Goal: Answer question/provide support

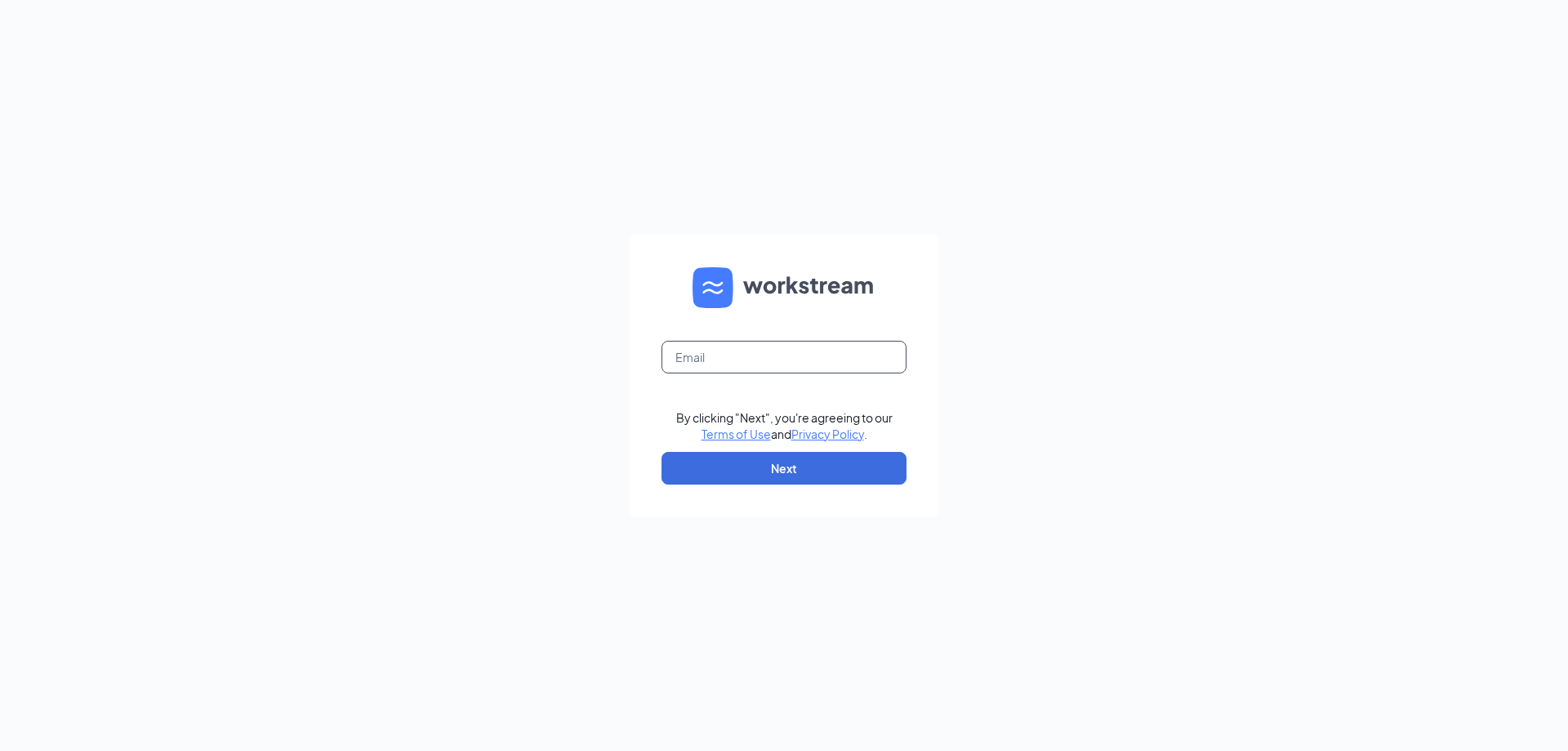
click at [688, 361] on input "text" at bounding box center [784, 357] width 245 height 33
type input "[EMAIL_ADDRESS][DOMAIN_NAME]"
click at [798, 477] on button "Next" at bounding box center [784, 468] width 245 height 33
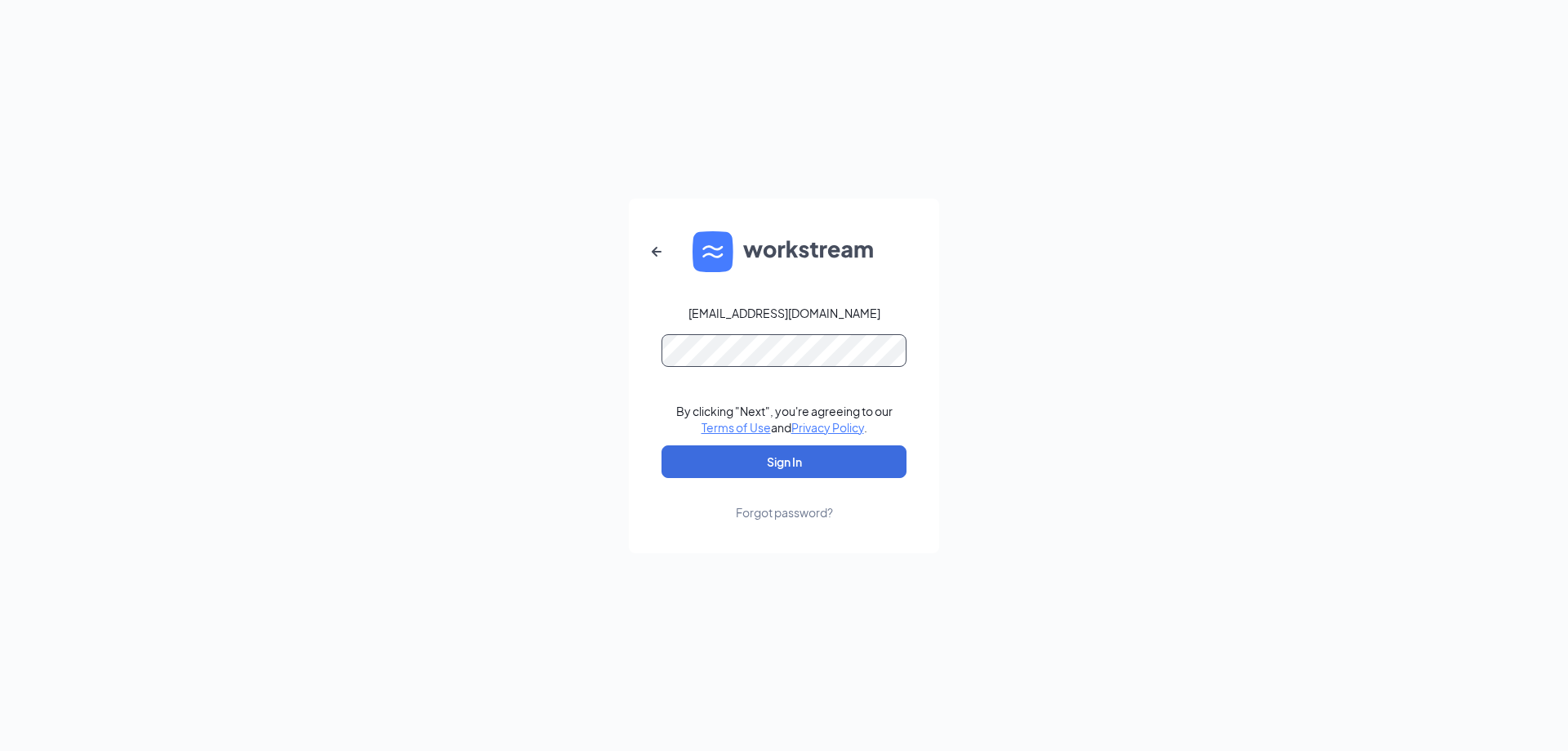
click at [662, 445] on button "Sign In" at bounding box center [784, 462] width 245 height 33
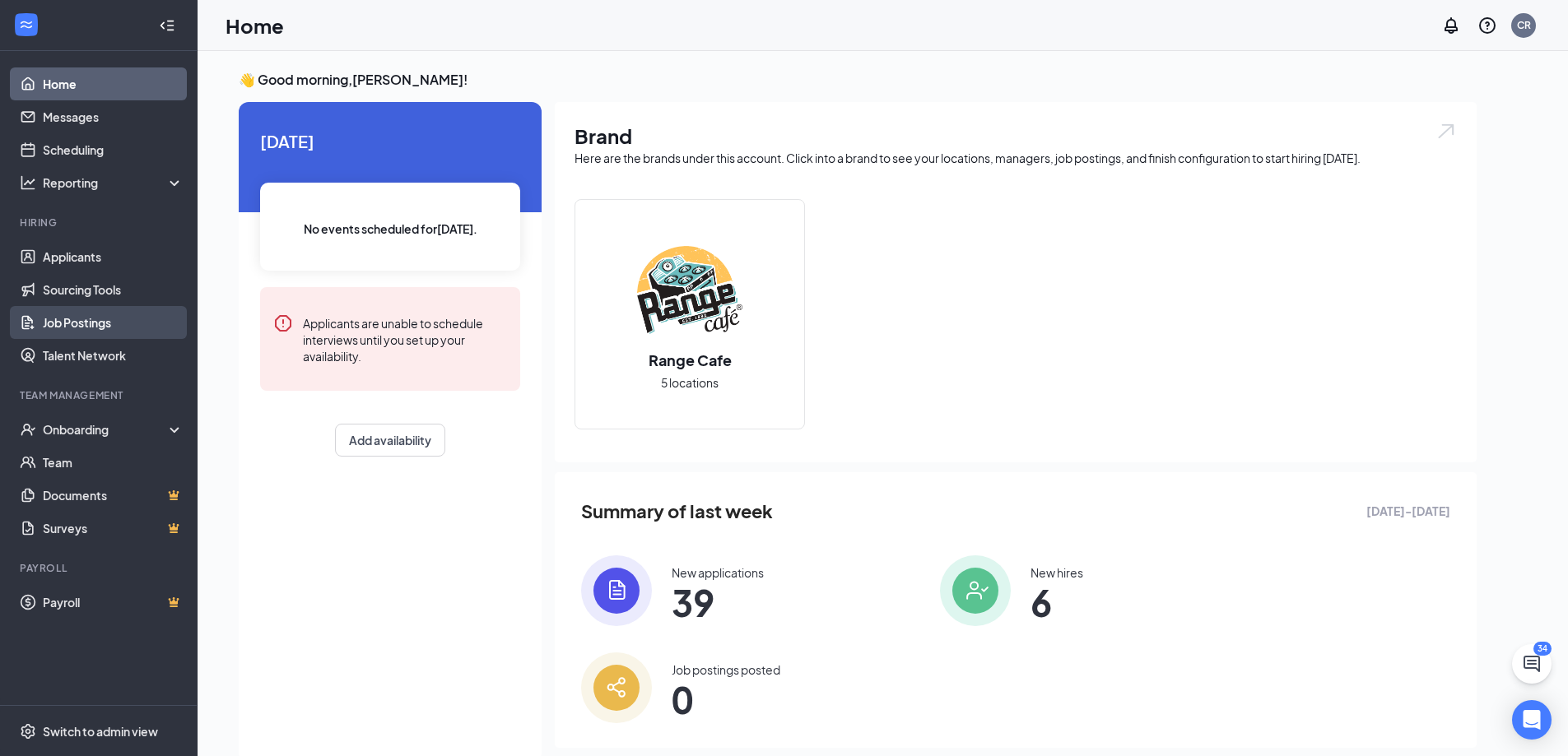
click at [121, 316] on link "Job Postings" at bounding box center [113, 323] width 141 height 33
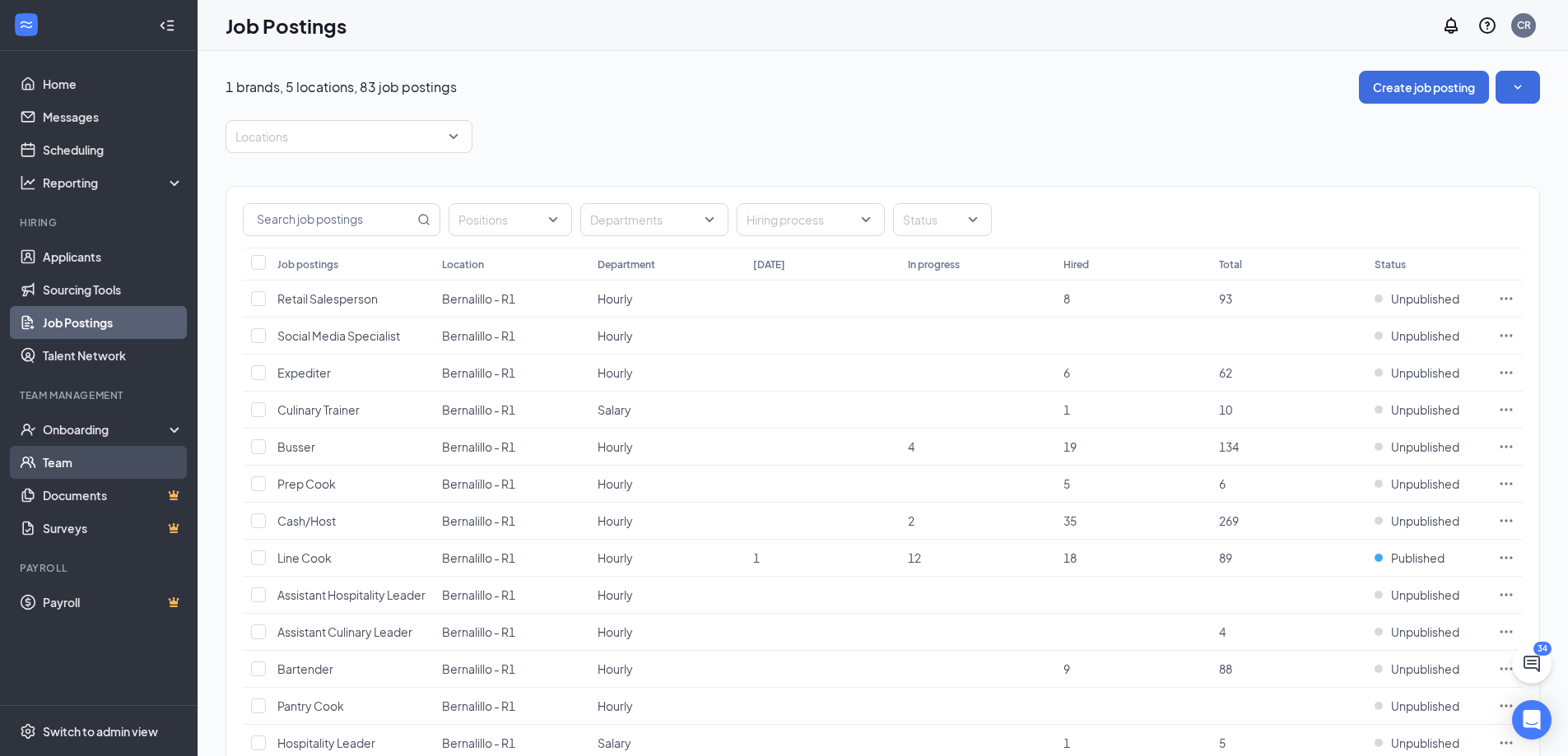
click at [101, 465] on link "Team" at bounding box center [113, 463] width 141 height 33
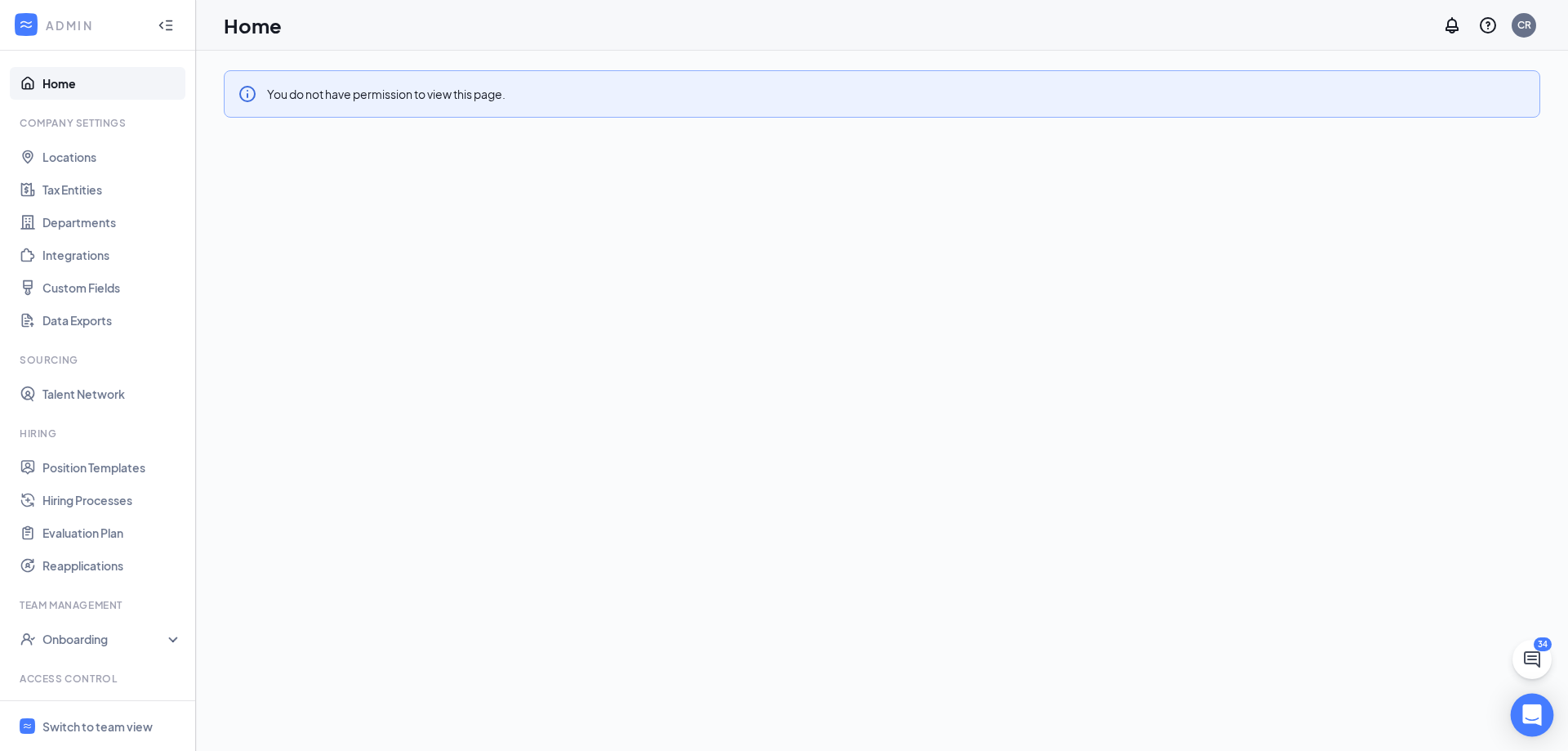
click at [1540, 717] on icon "Open Intercom Messenger" at bounding box center [1531, 714] width 19 height 21
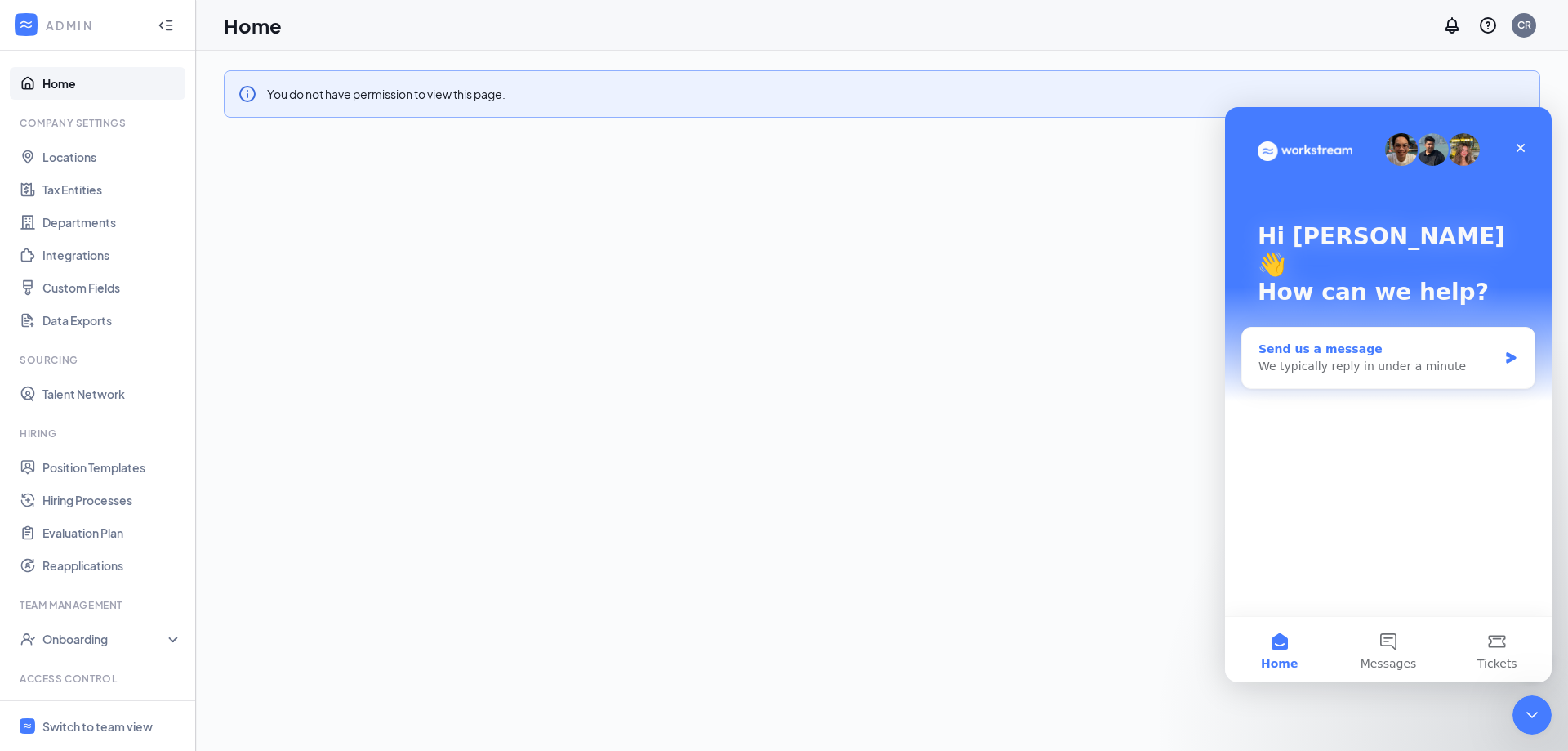
click at [1506, 352] on icon "Intercom messenger" at bounding box center [1510, 358] width 14 height 13
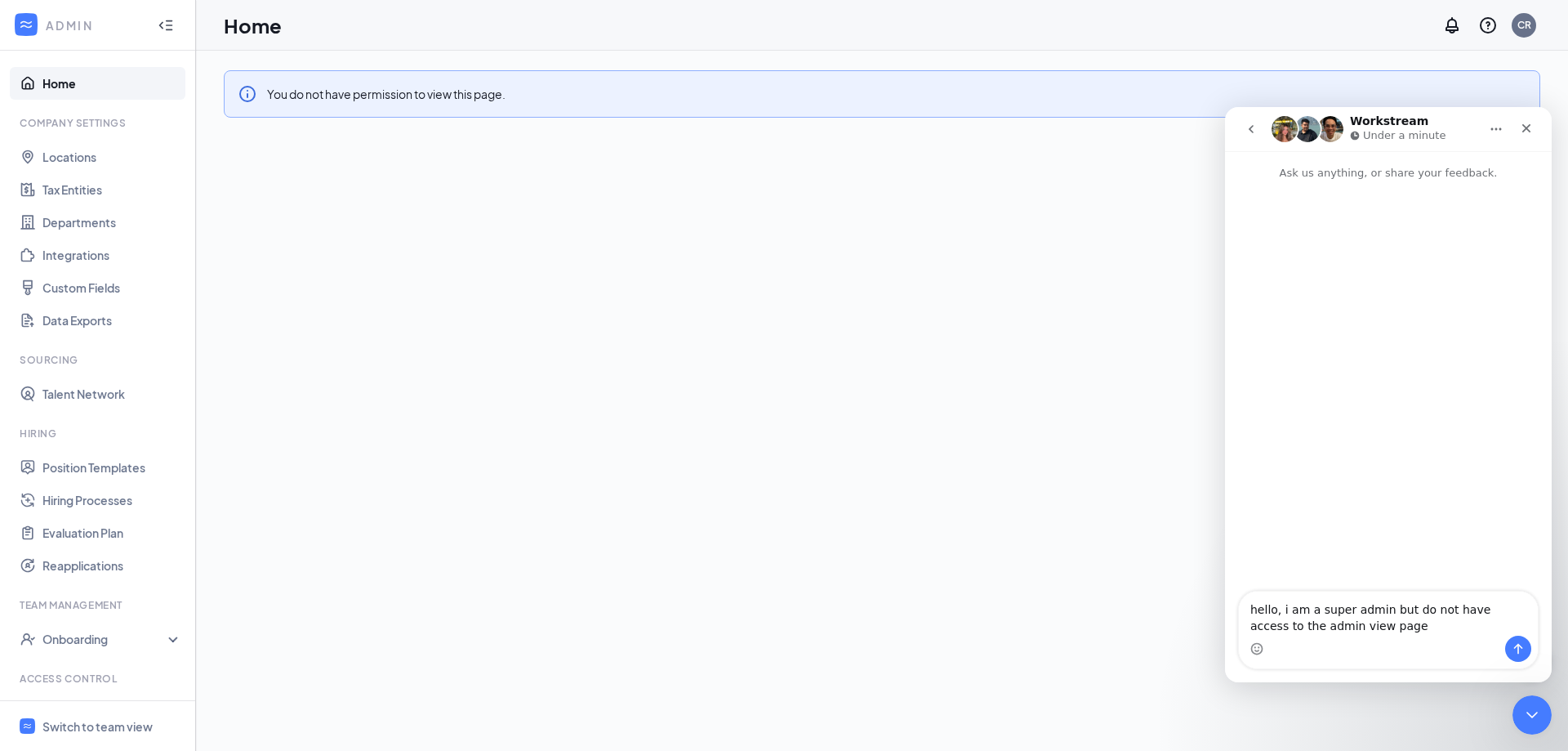
type textarea "hello, i am a super admin but do not have access to the admin view page?"
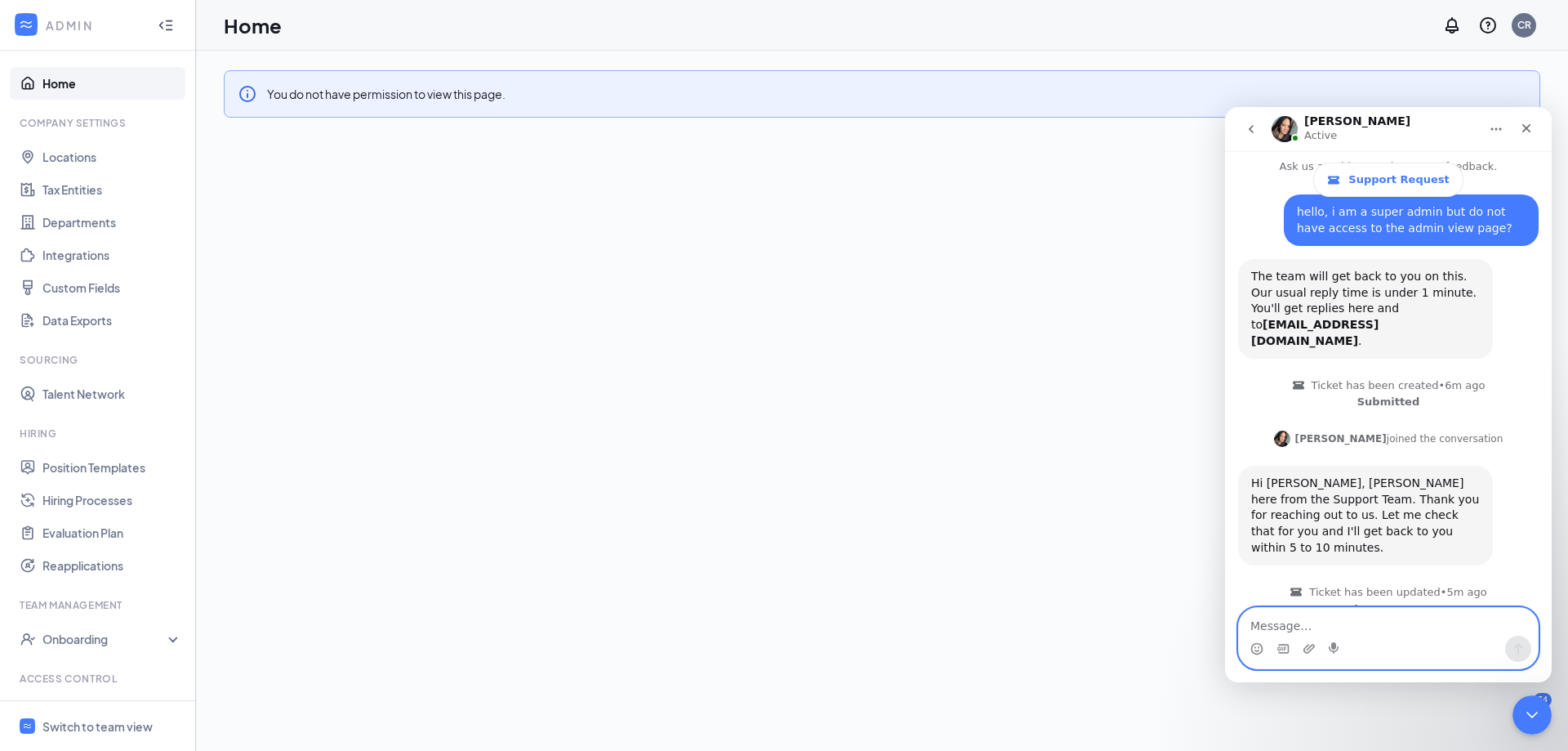
scroll to position [198, 0]
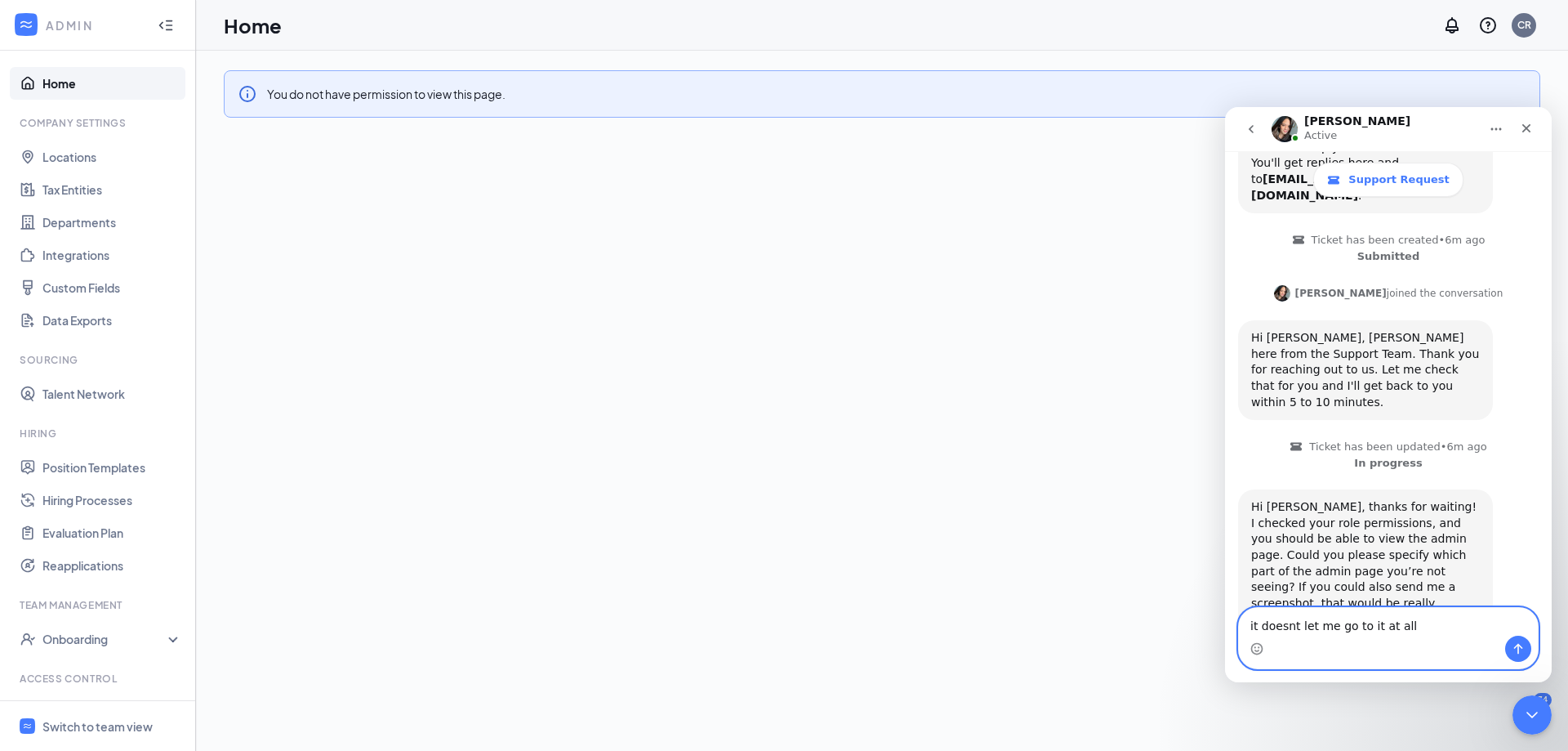
type textarea "it doesnt let me go to it at all"
click at [1532, 652] on div "Intercom messenger" at bounding box center [1388, 648] width 299 height 27
click at [1517, 651] on icon "Send a message…" at bounding box center [1518, 648] width 13 height 13
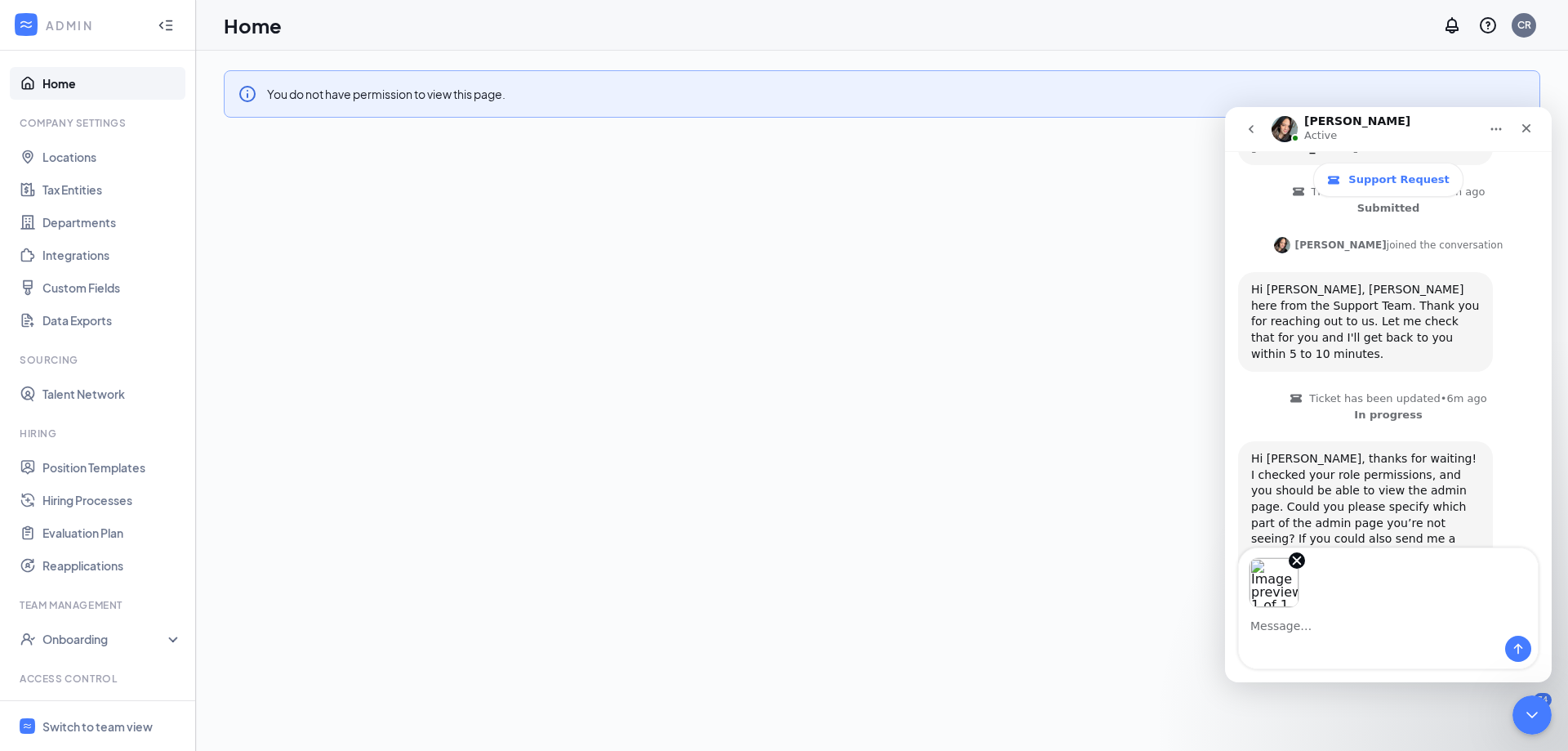
scroll to position [306, 0]
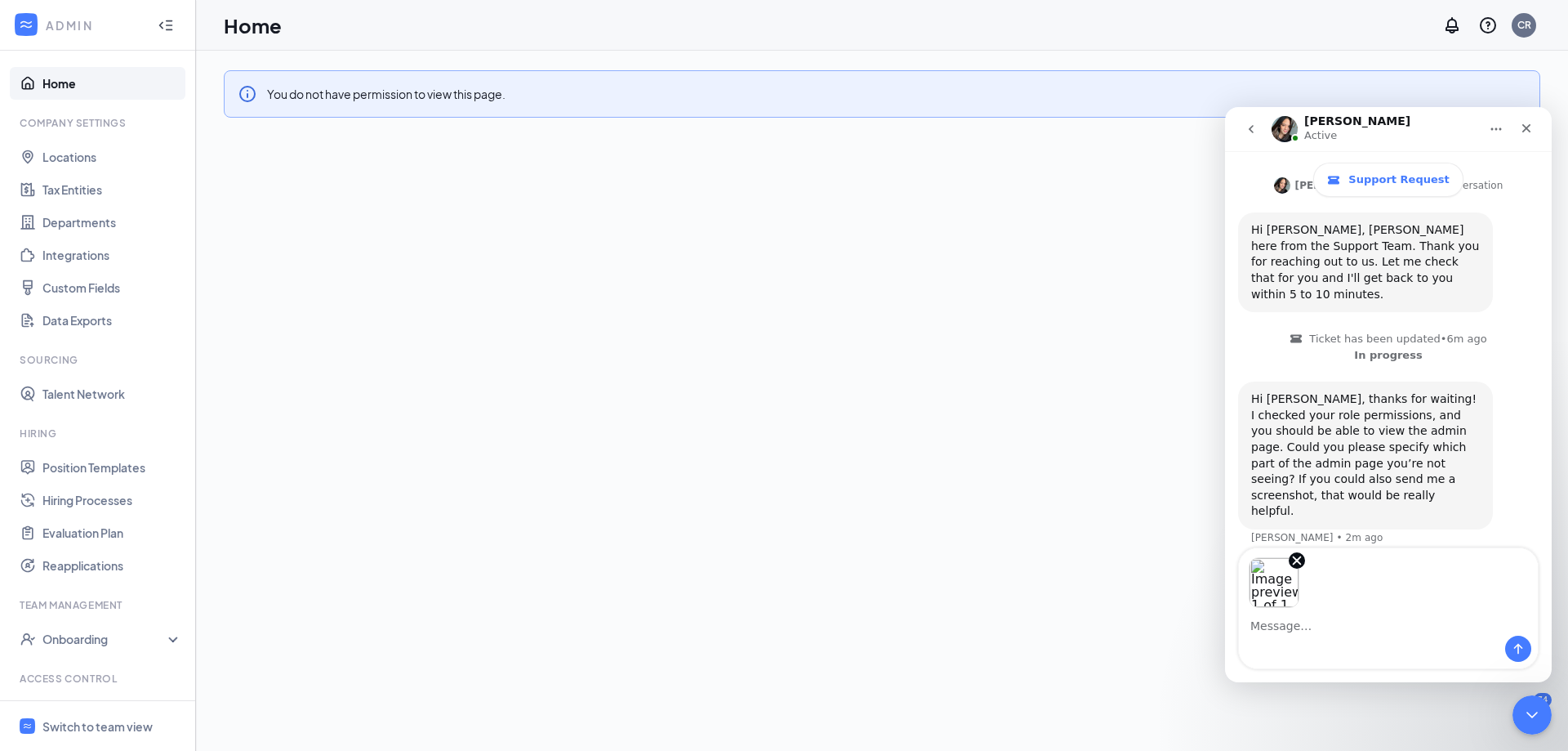
click at [974, 696] on div "You do not have permission to view this page." at bounding box center [881, 400] width 1372 height 701
click at [1521, 650] on icon "Send a message…" at bounding box center [1518, 648] width 13 height 13
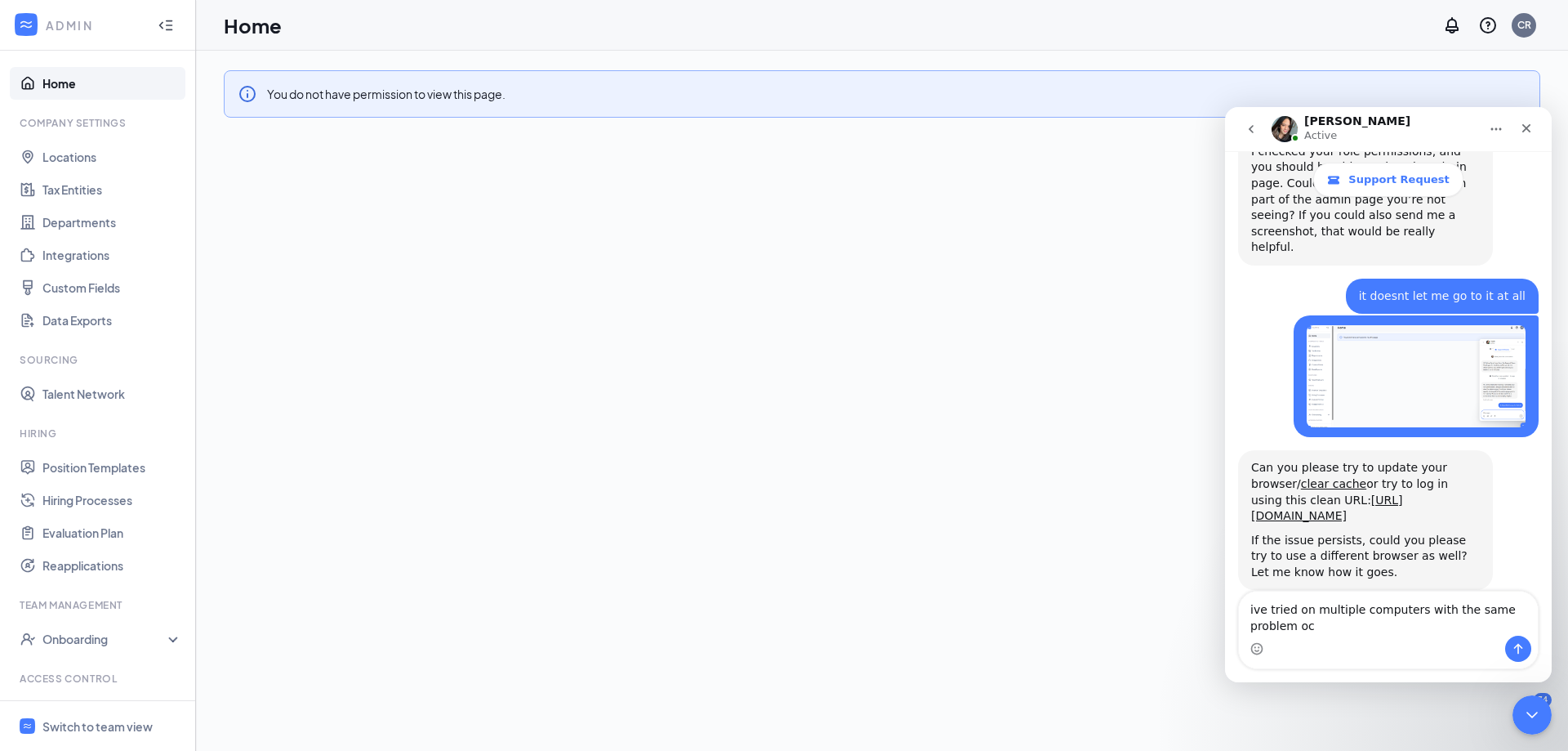
scroll to position [586, 0]
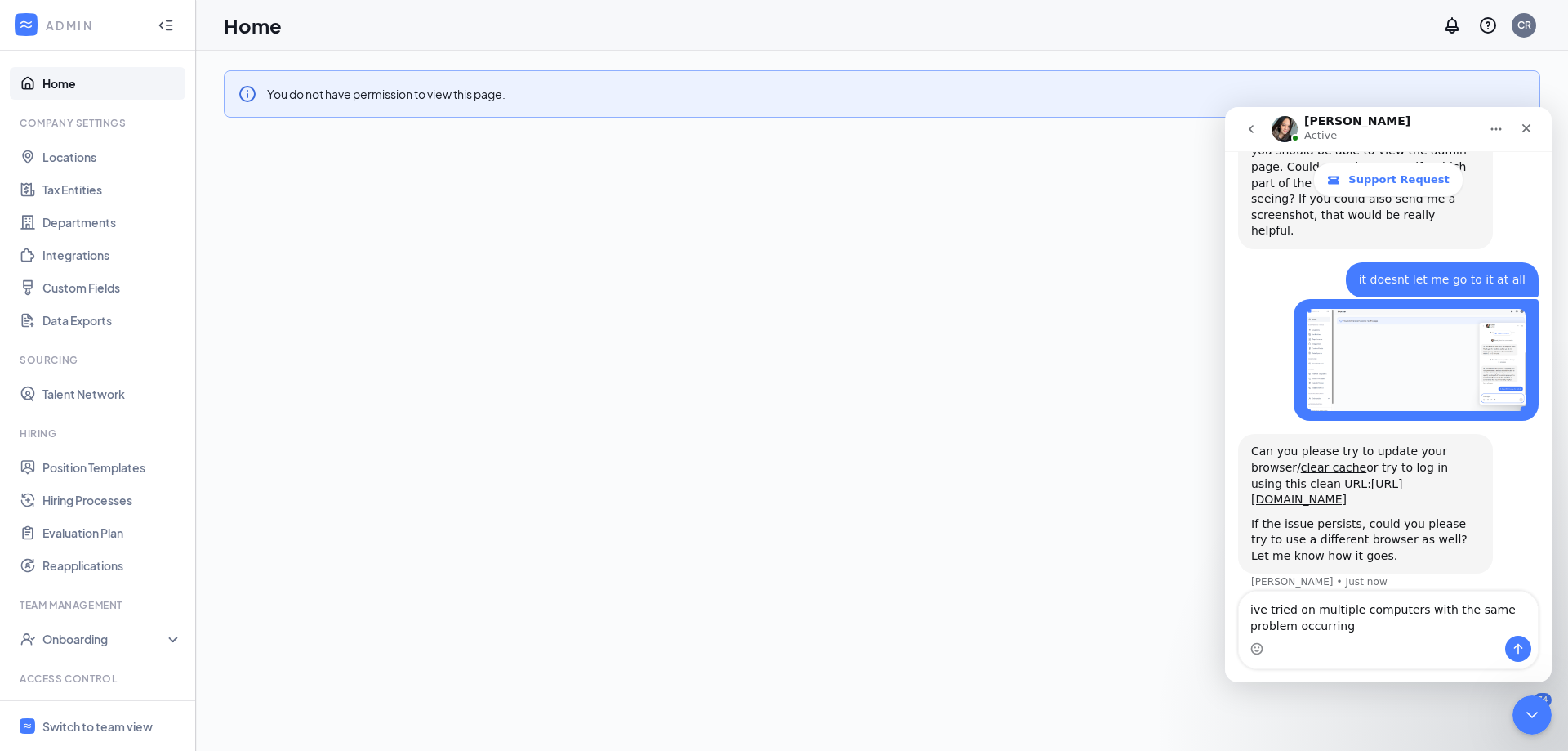
click at [1260, 610] on textarea "ive tried on multiple computers with the same problem occurring" at bounding box center [1388, 614] width 299 height 44
type textarea "Ive tried on multiple computers with the same problem occurring"
click at [1510, 649] on button "Send a message…" at bounding box center [1518, 648] width 27 height 27
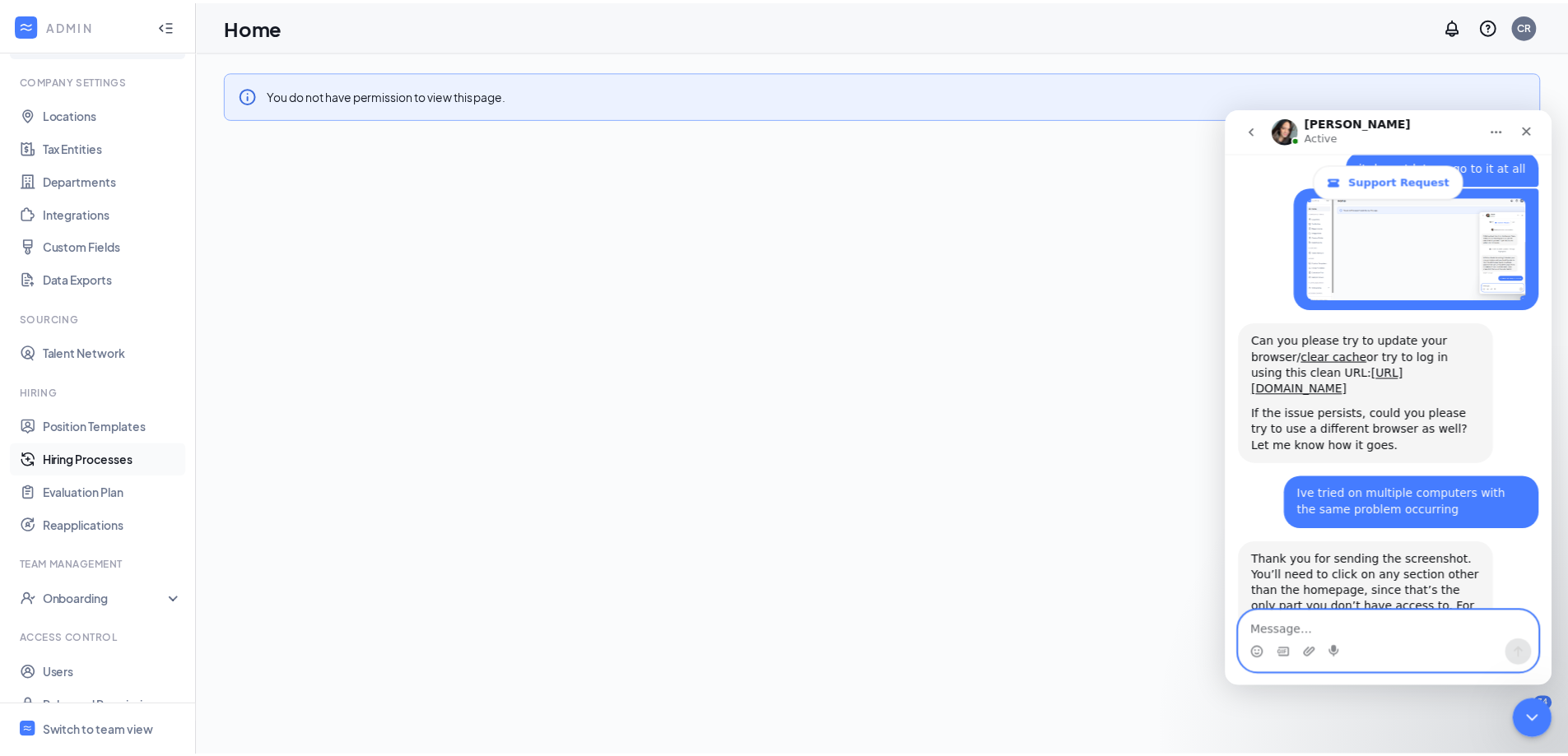
scroll to position [68, 0]
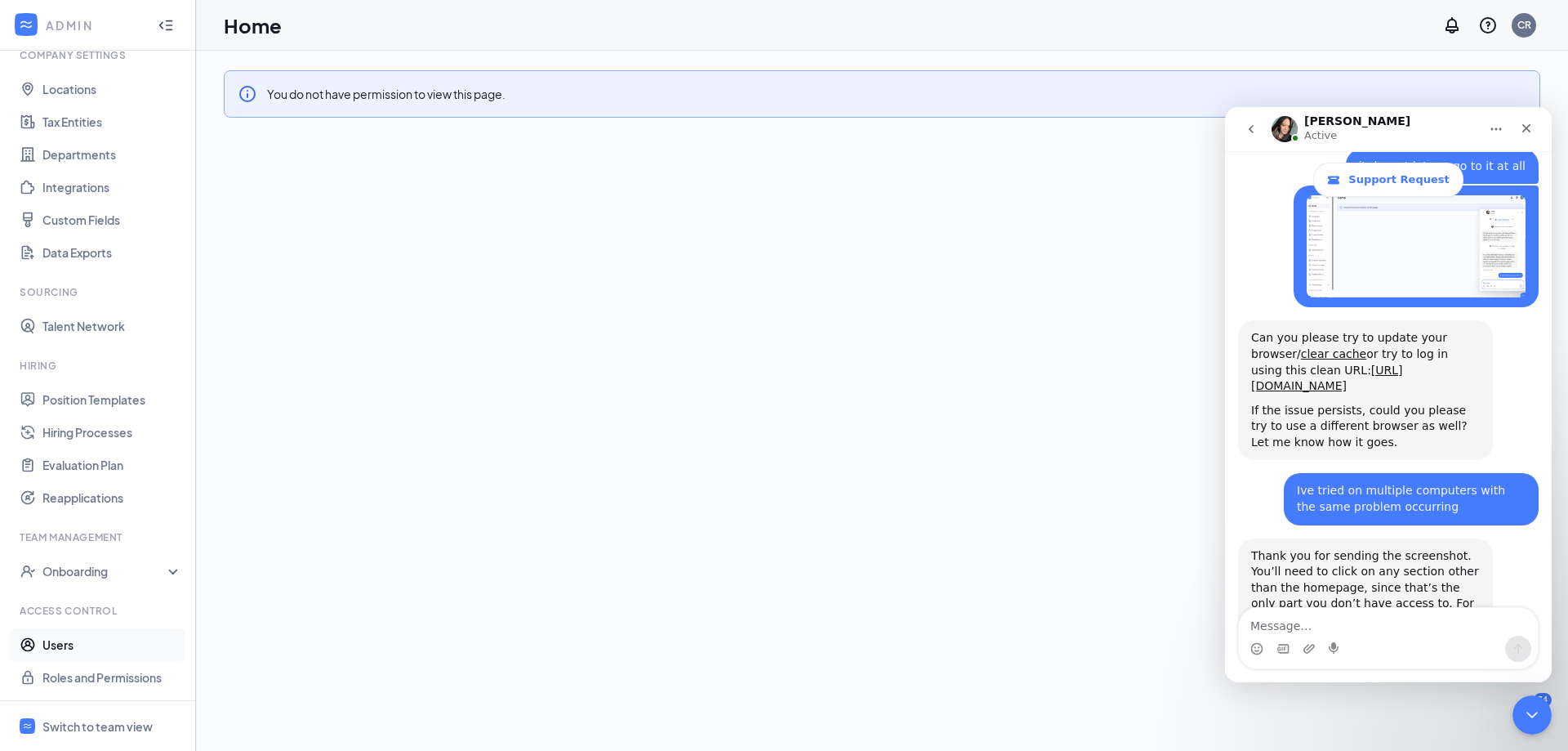
click at [83, 643] on link "Users" at bounding box center [112, 645] width 140 height 33
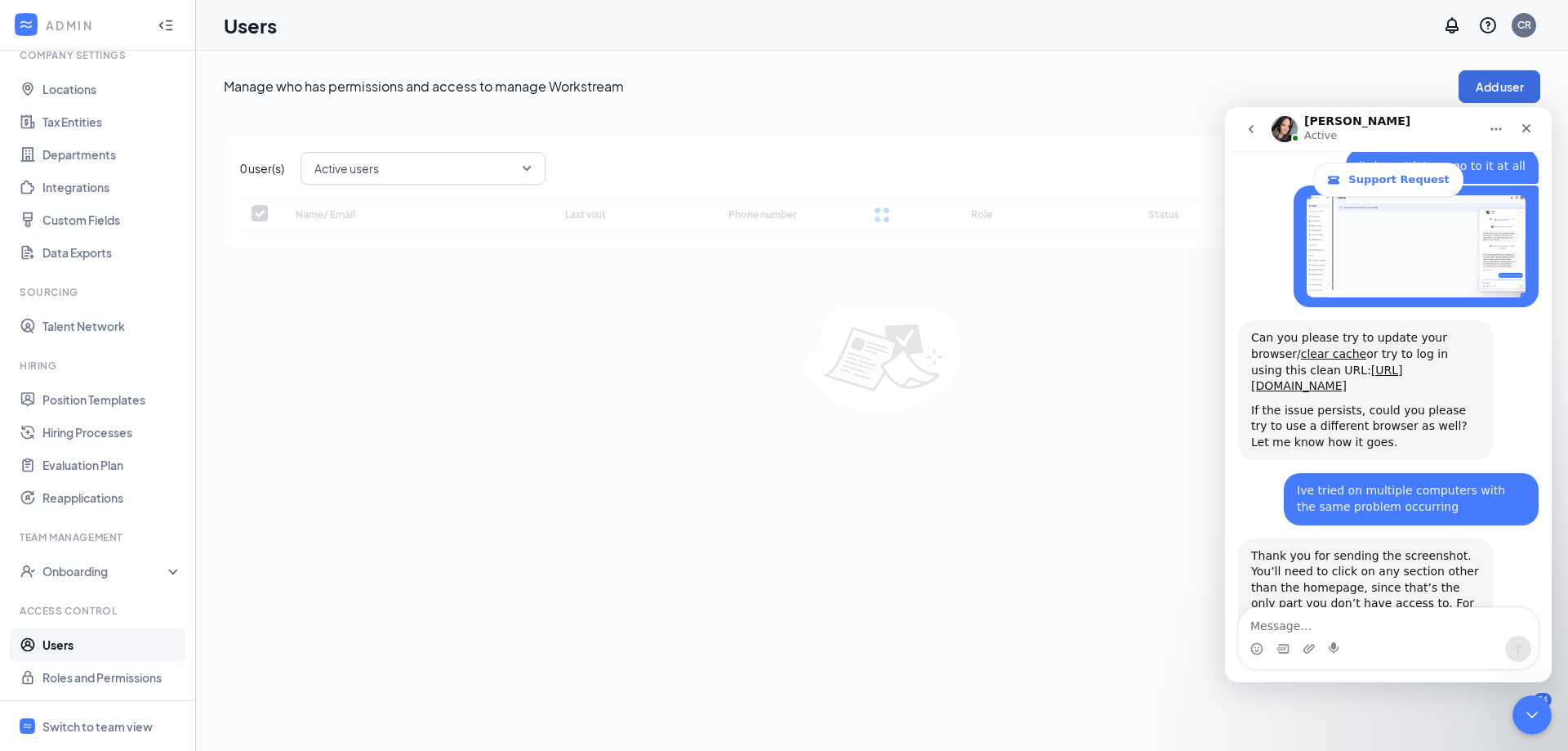
checkbox input "false"
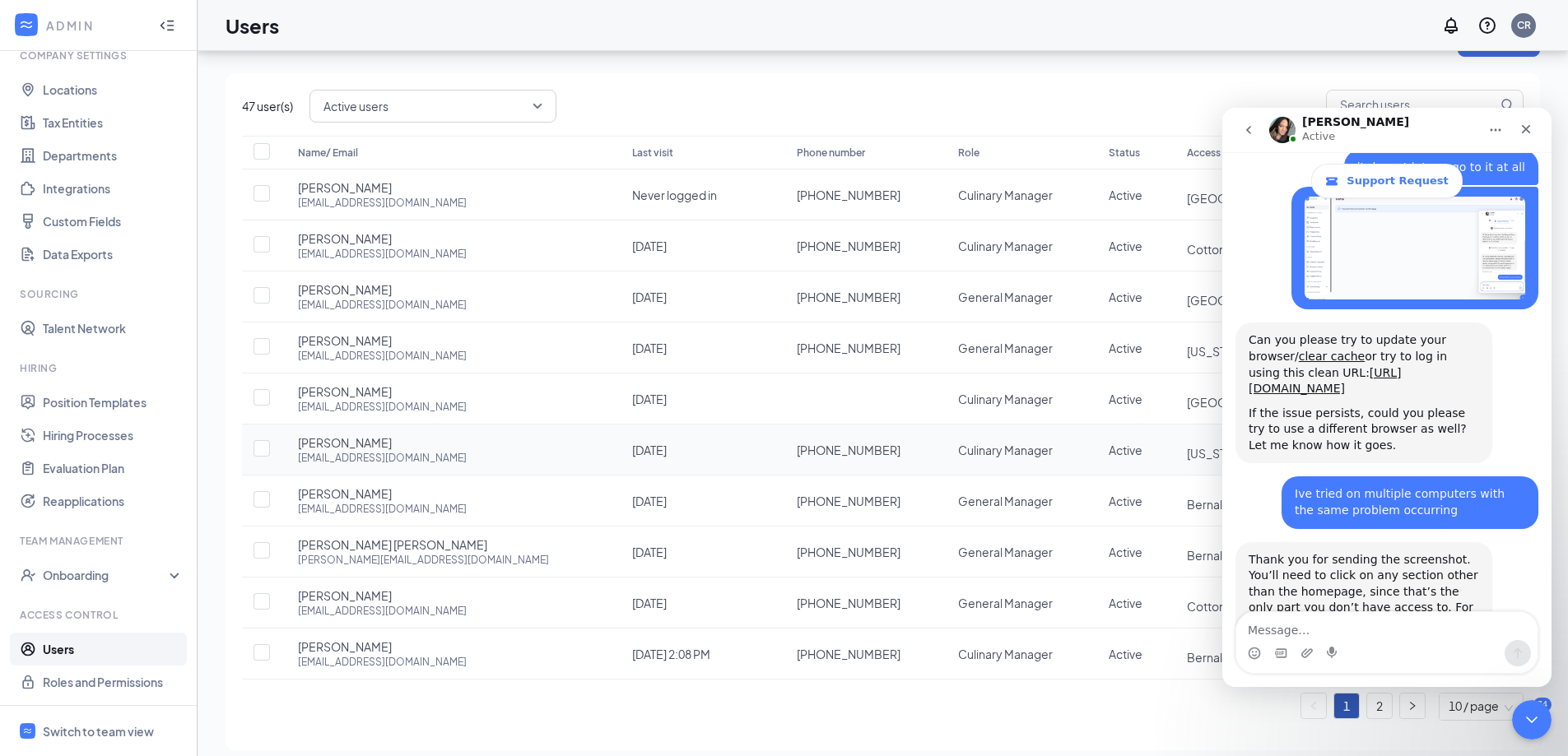
scroll to position [61, 0]
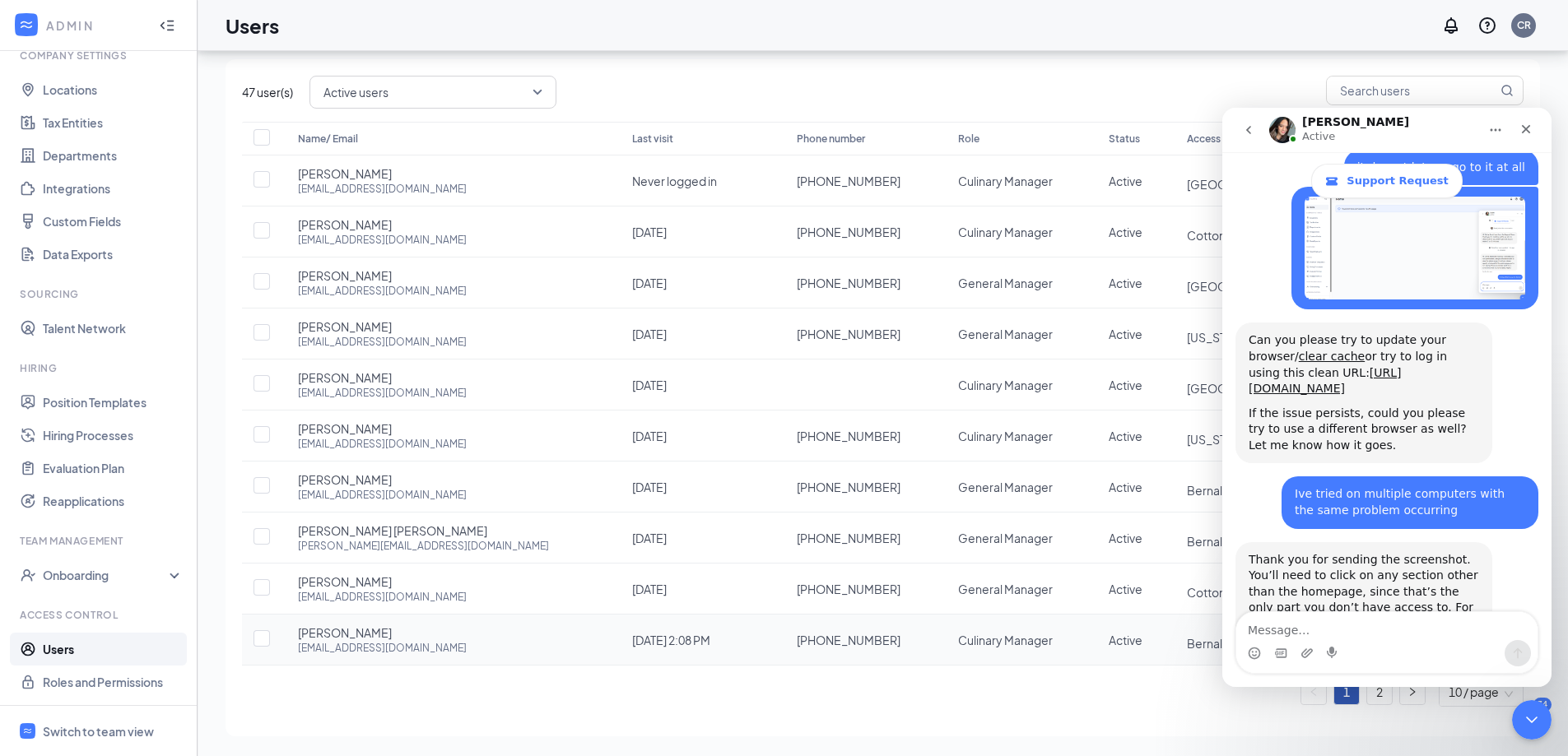
click at [335, 632] on span "[PERSON_NAME]" at bounding box center [345, 632] width 94 height 17
click at [1241, 127] on button "go back" at bounding box center [1249, 130] width 31 height 31
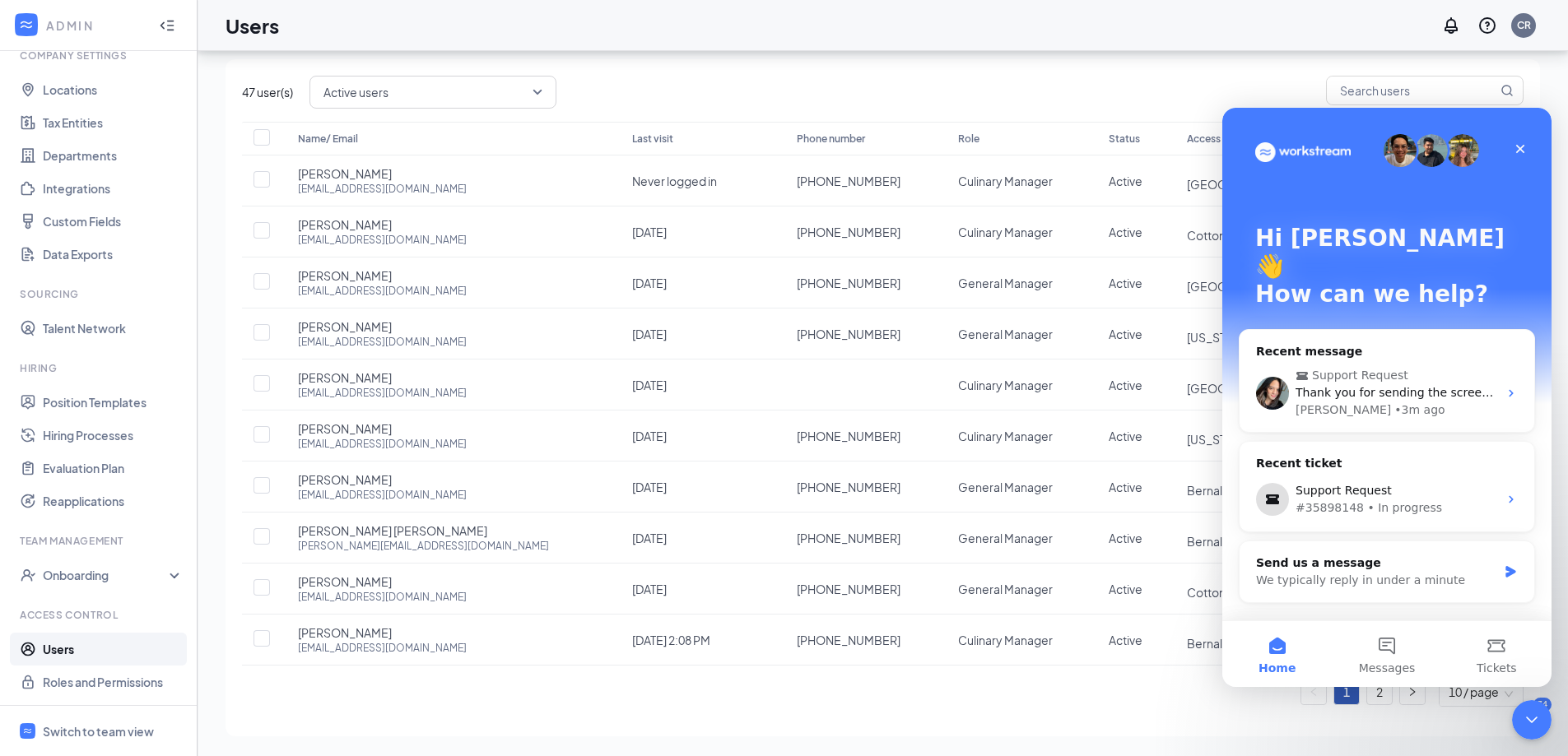
scroll to position [0, 0]
click at [1378, 367] on span "Support Request" at bounding box center [1360, 375] width 96 height 18
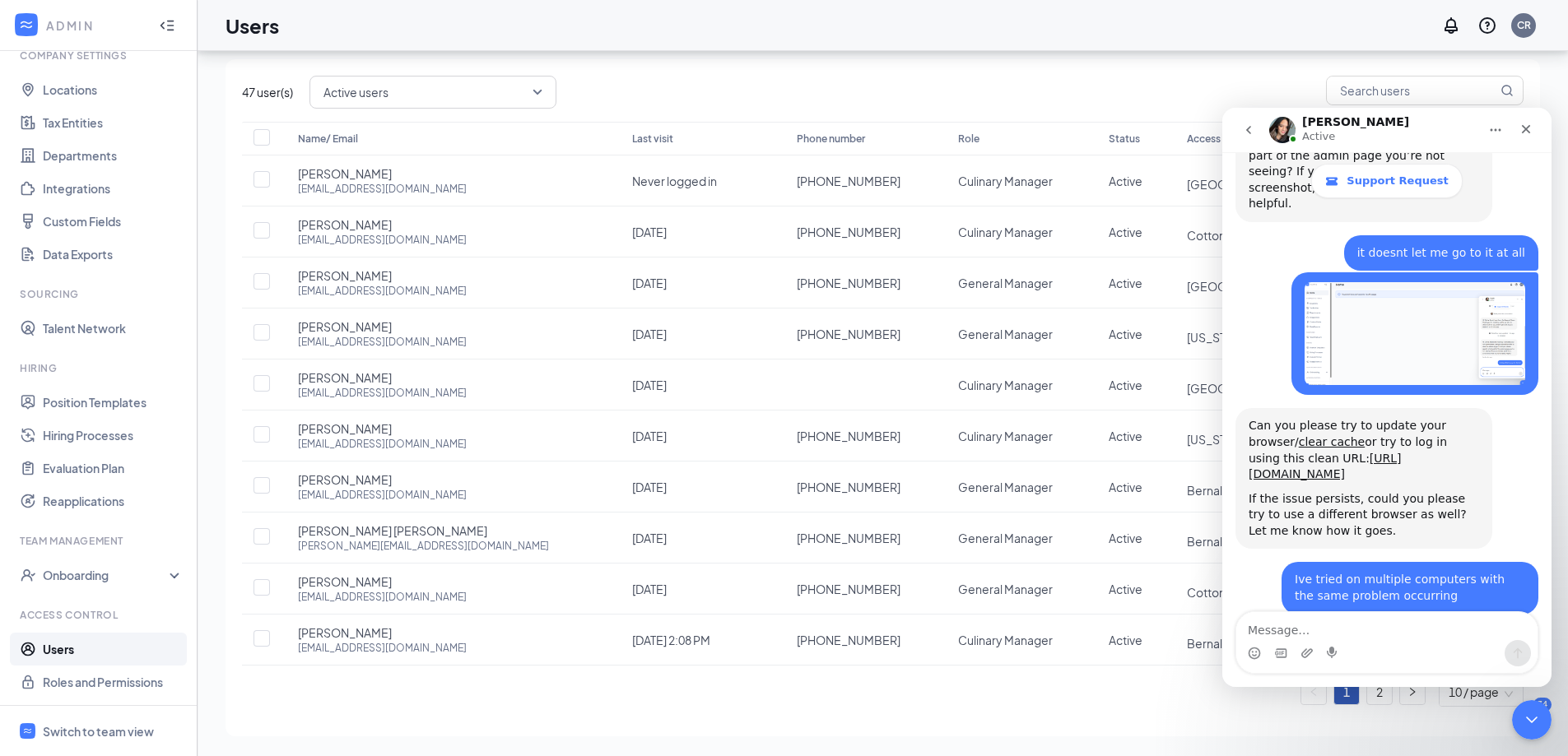
scroll to position [704, 0]
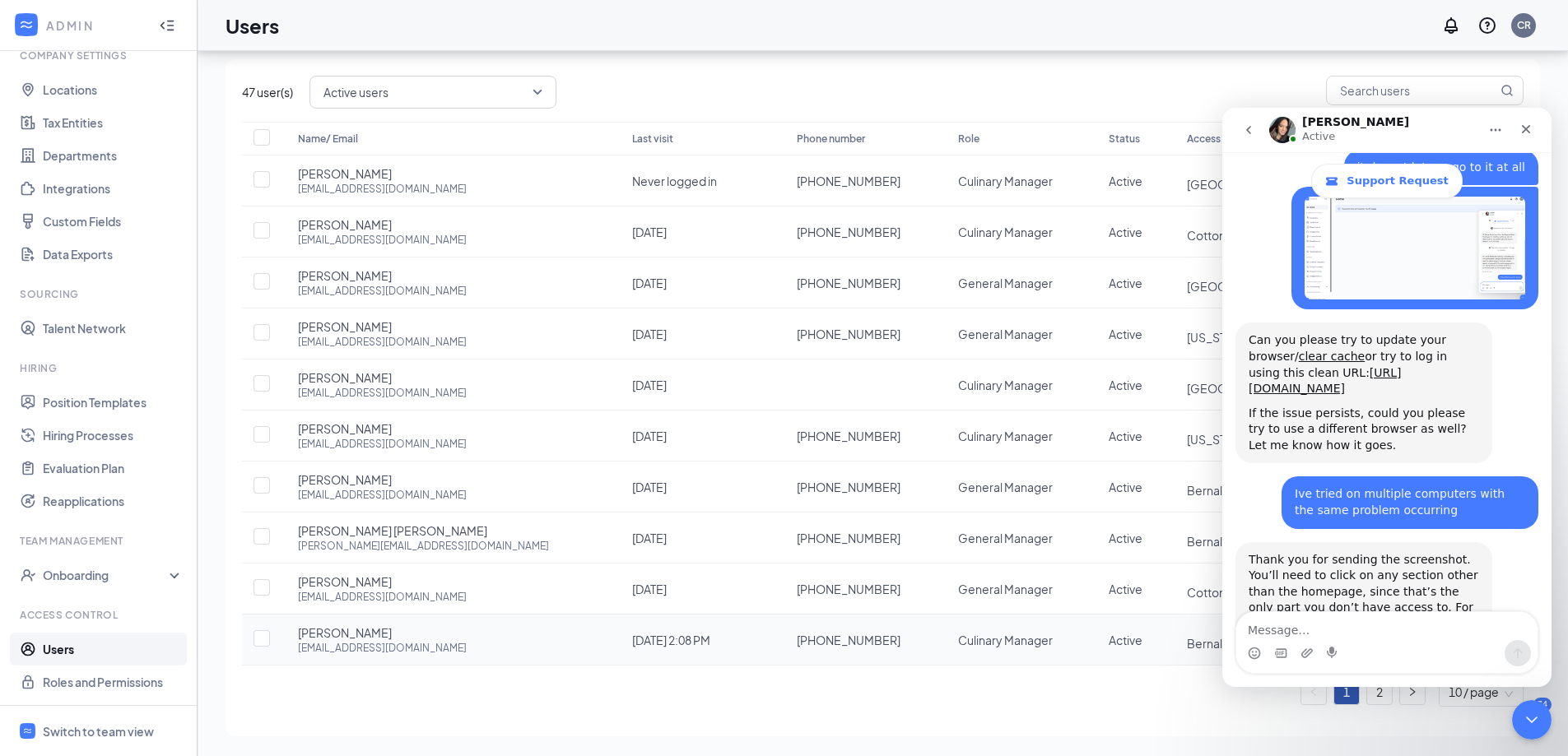
click at [1187, 636] on span "Bernalillo - R1 (All departments)" at bounding box center [1270, 644] width 167 height 15
click at [1520, 720] on icon "Close Intercom Messenger" at bounding box center [1528, 716] width 19 height 19
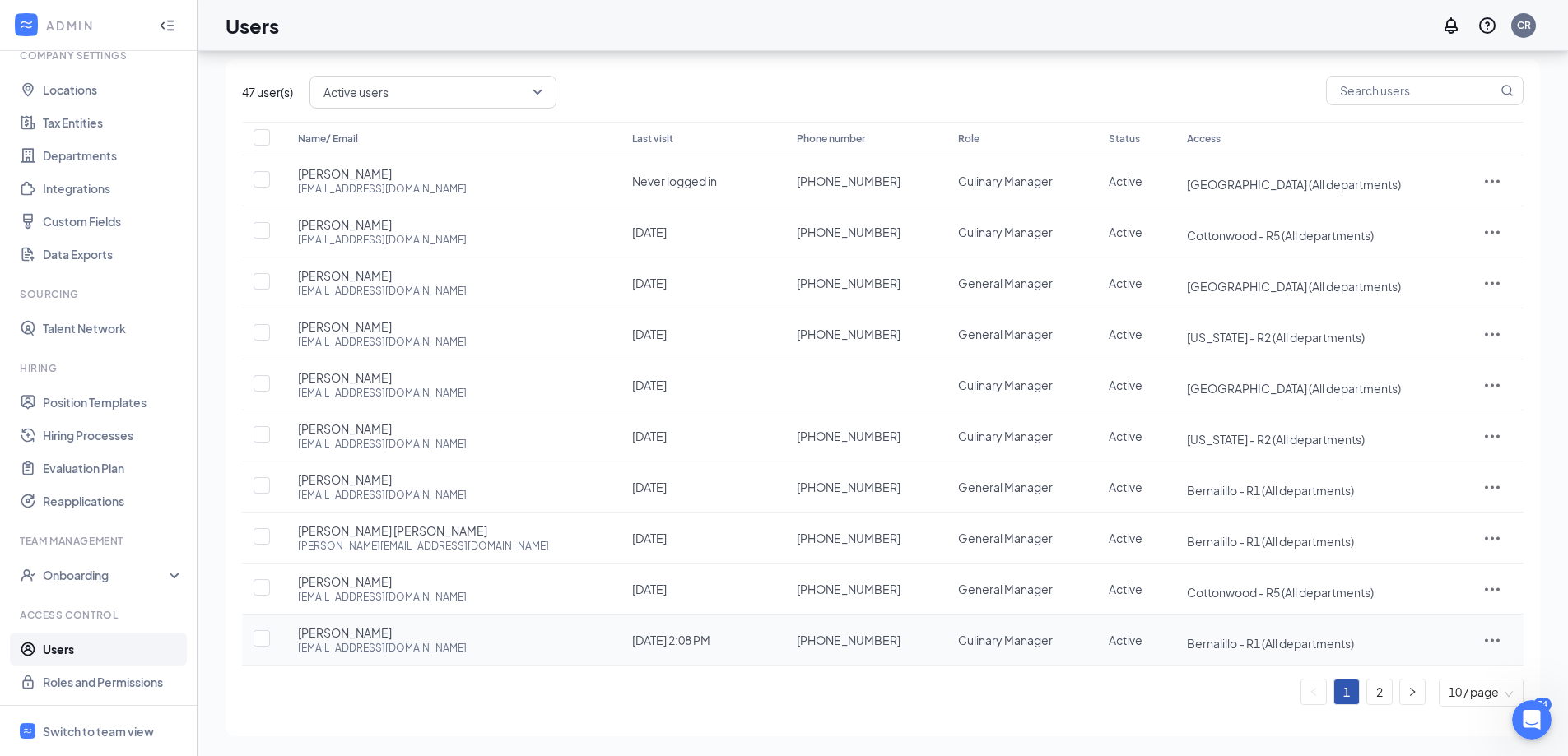
click at [1488, 628] on td at bounding box center [1492, 639] width 62 height 51
click at [1482, 644] on icon "ActionsIcon" at bounding box center [1491, 639] width 19 height 19
click at [1420, 525] on span "Edit user" at bounding box center [1414, 528] width 47 height 15
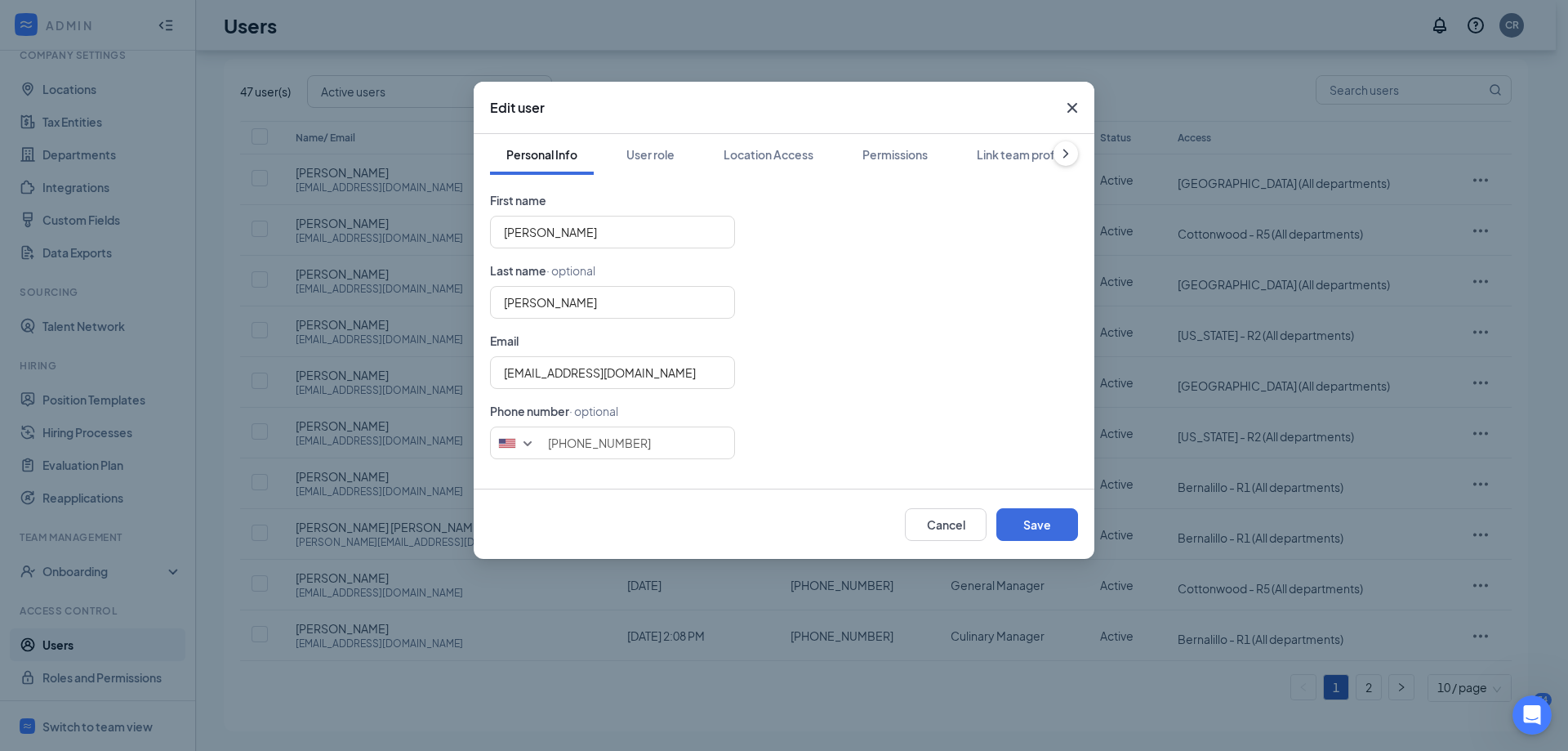
click at [1078, 116] on icon "Cross" at bounding box center [1072, 107] width 19 height 19
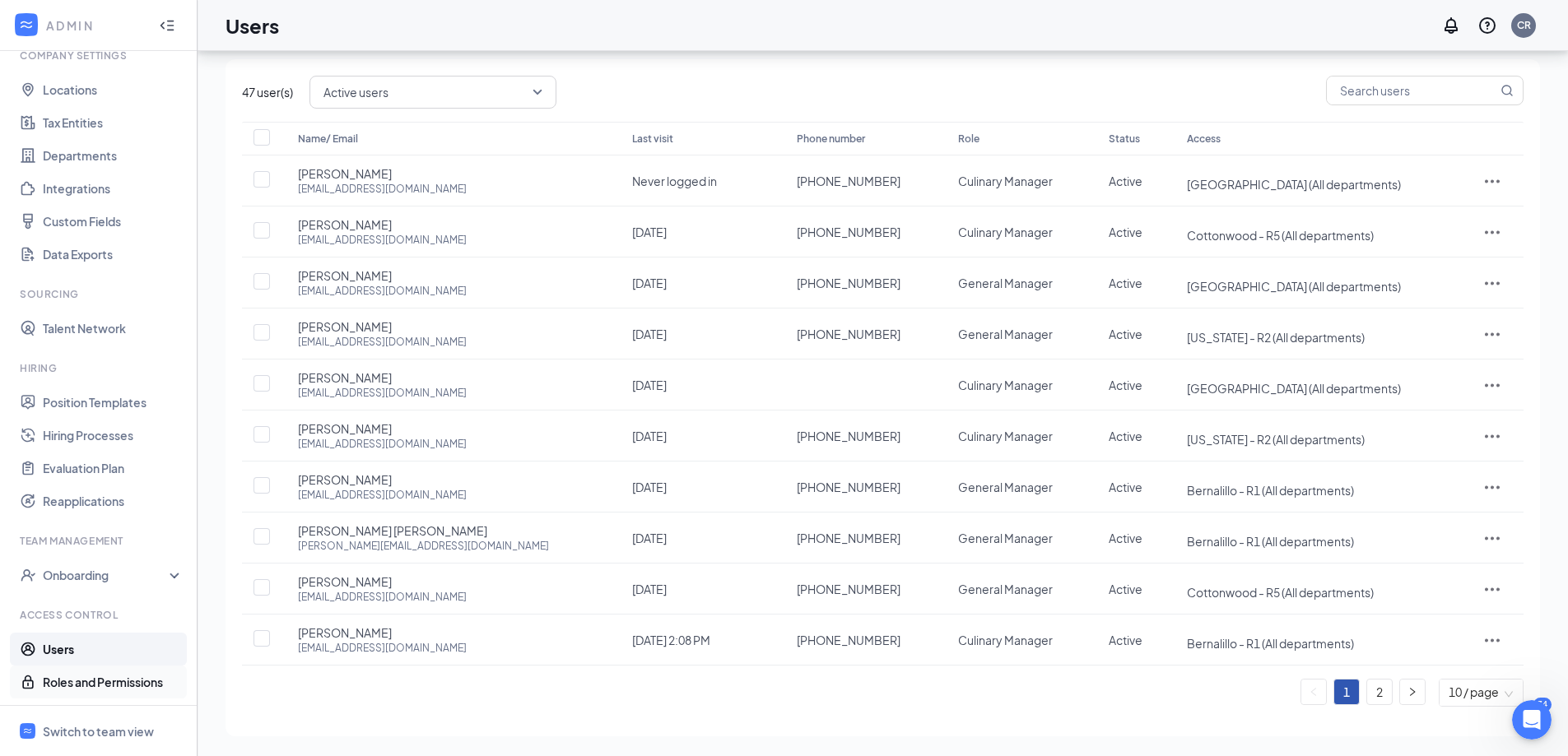
click at [133, 691] on link "Roles and Permissions" at bounding box center [113, 682] width 141 height 33
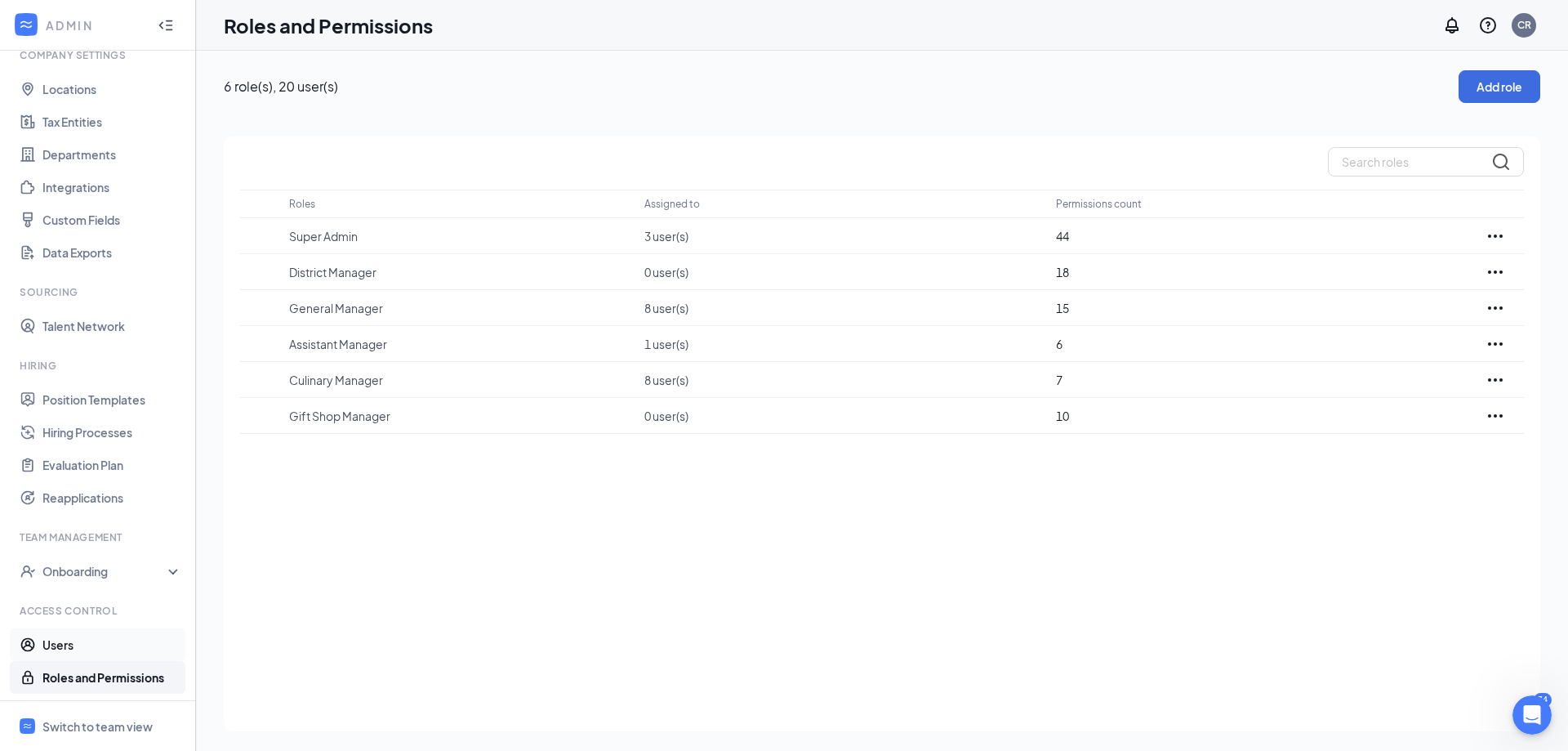
click at [62, 656] on link "Users" at bounding box center [112, 645] width 140 height 33
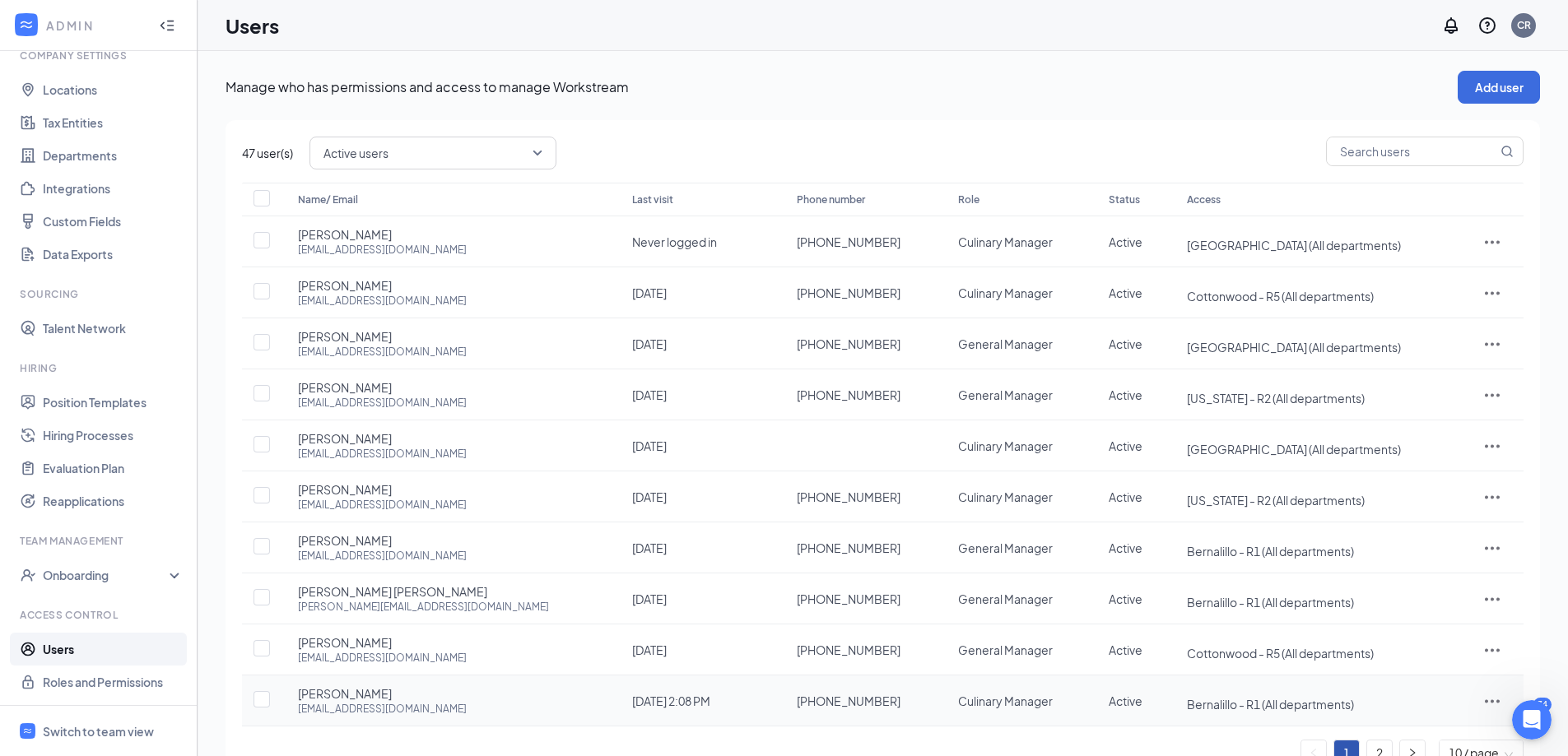
click at [1261, 708] on span "Bernalillo - R1 (All departments)" at bounding box center [1270, 704] width 167 height 15
click at [1499, 704] on div at bounding box center [1491, 700] width 29 height 19
click at [1426, 592] on span "Edit user" at bounding box center [1414, 589] width 47 height 15
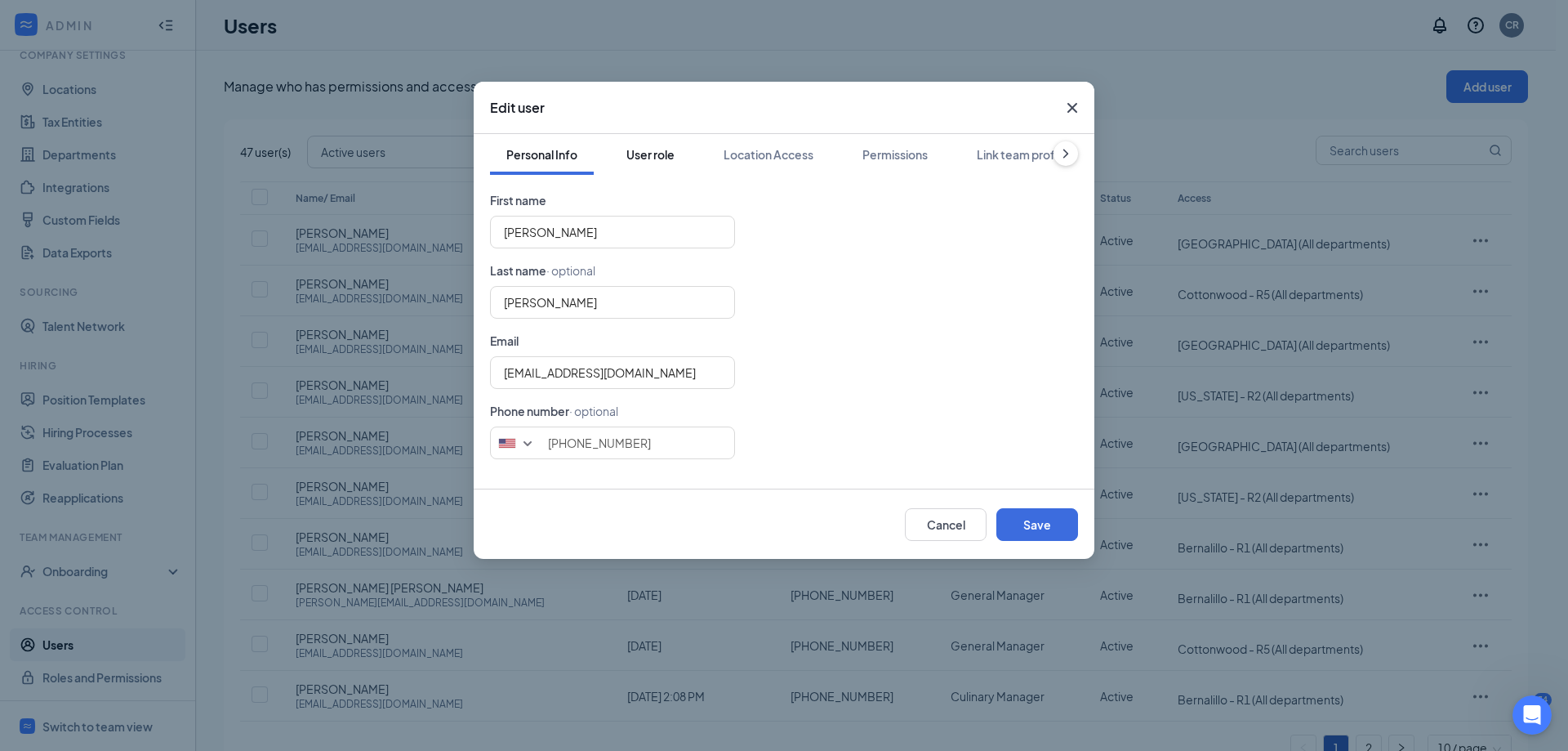
click at [635, 152] on div "User role" at bounding box center [650, 155] width 49 height 16
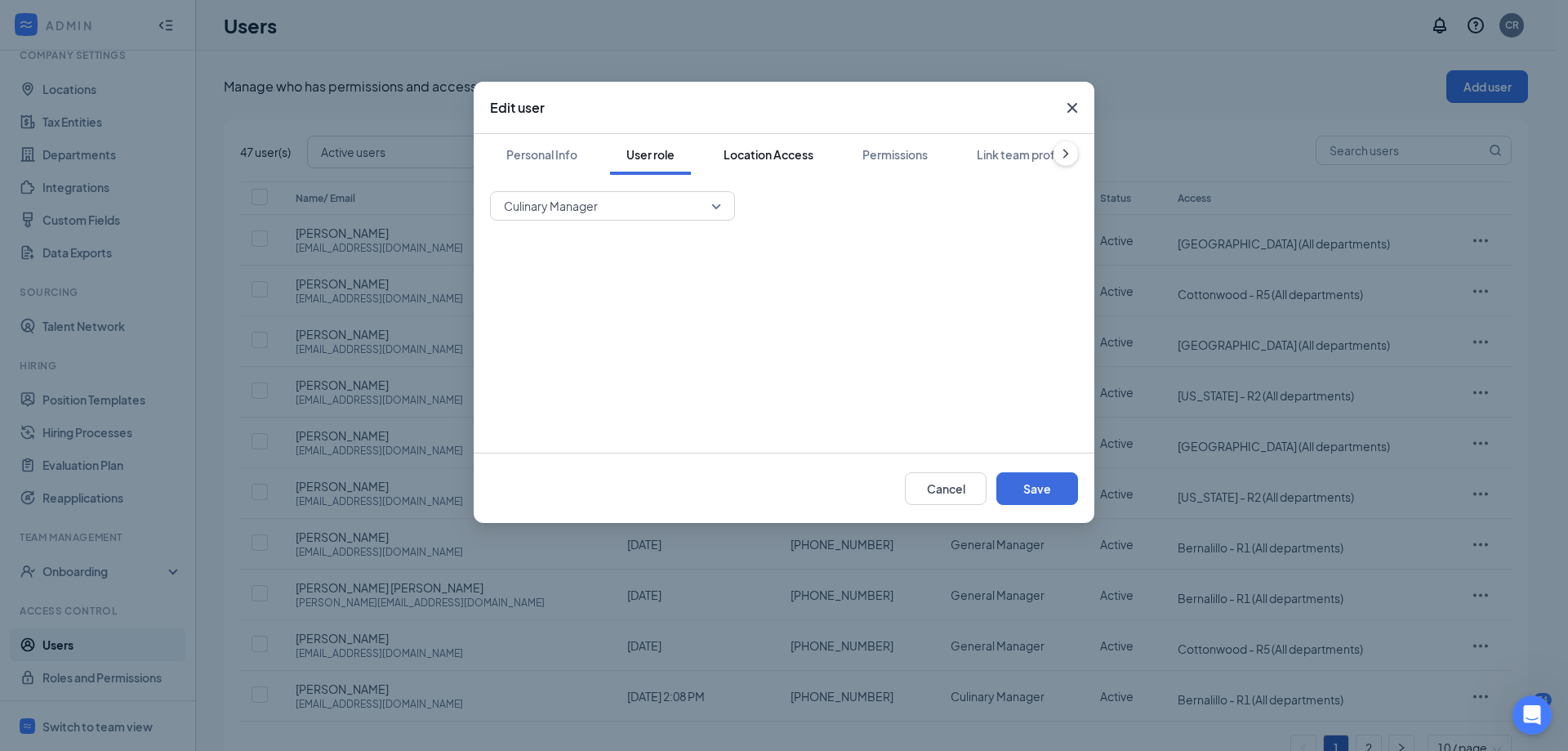
click at [799, 160] on div "Location Access" at bounding box center [768, 155] width 90 height 16
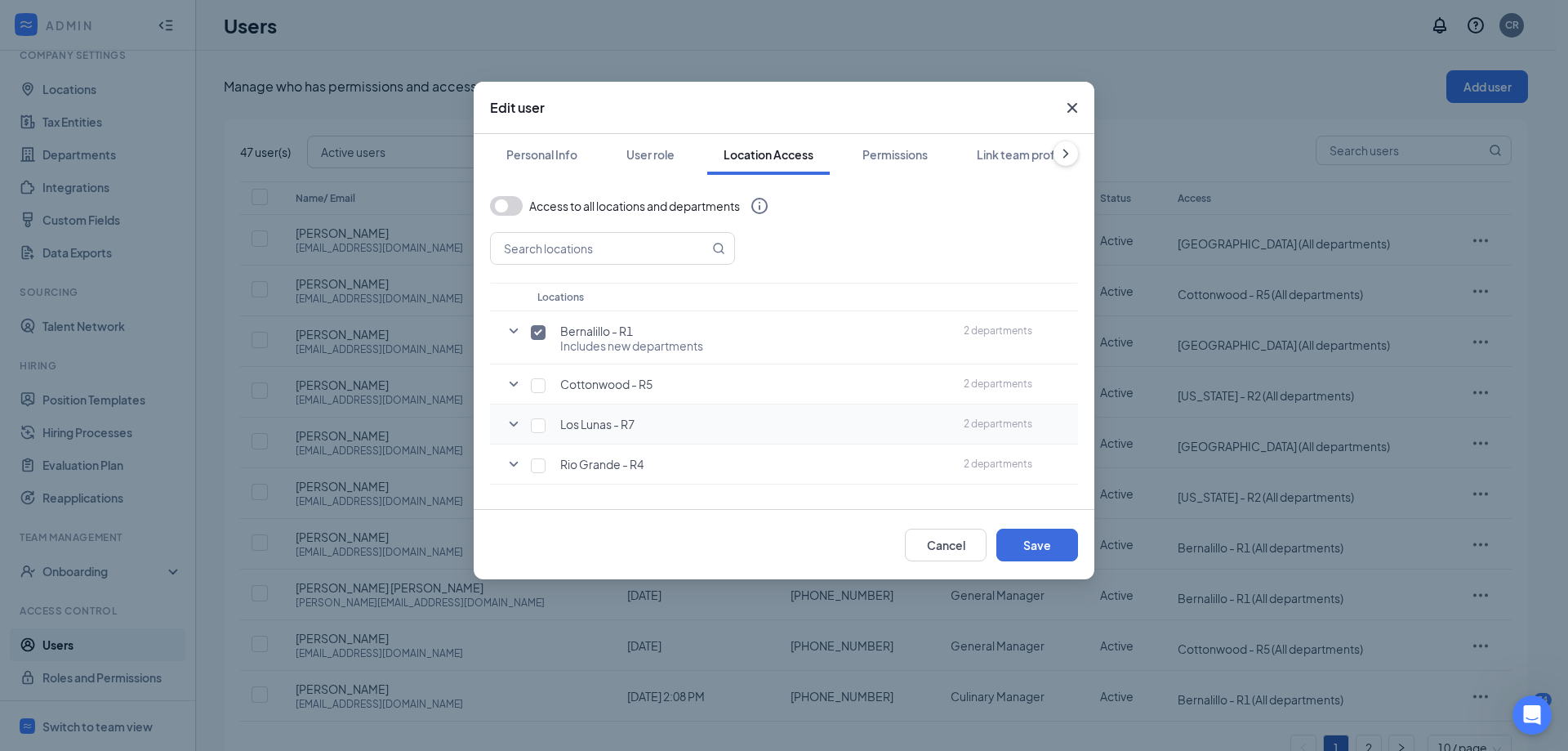
scroll to position [32, 0]
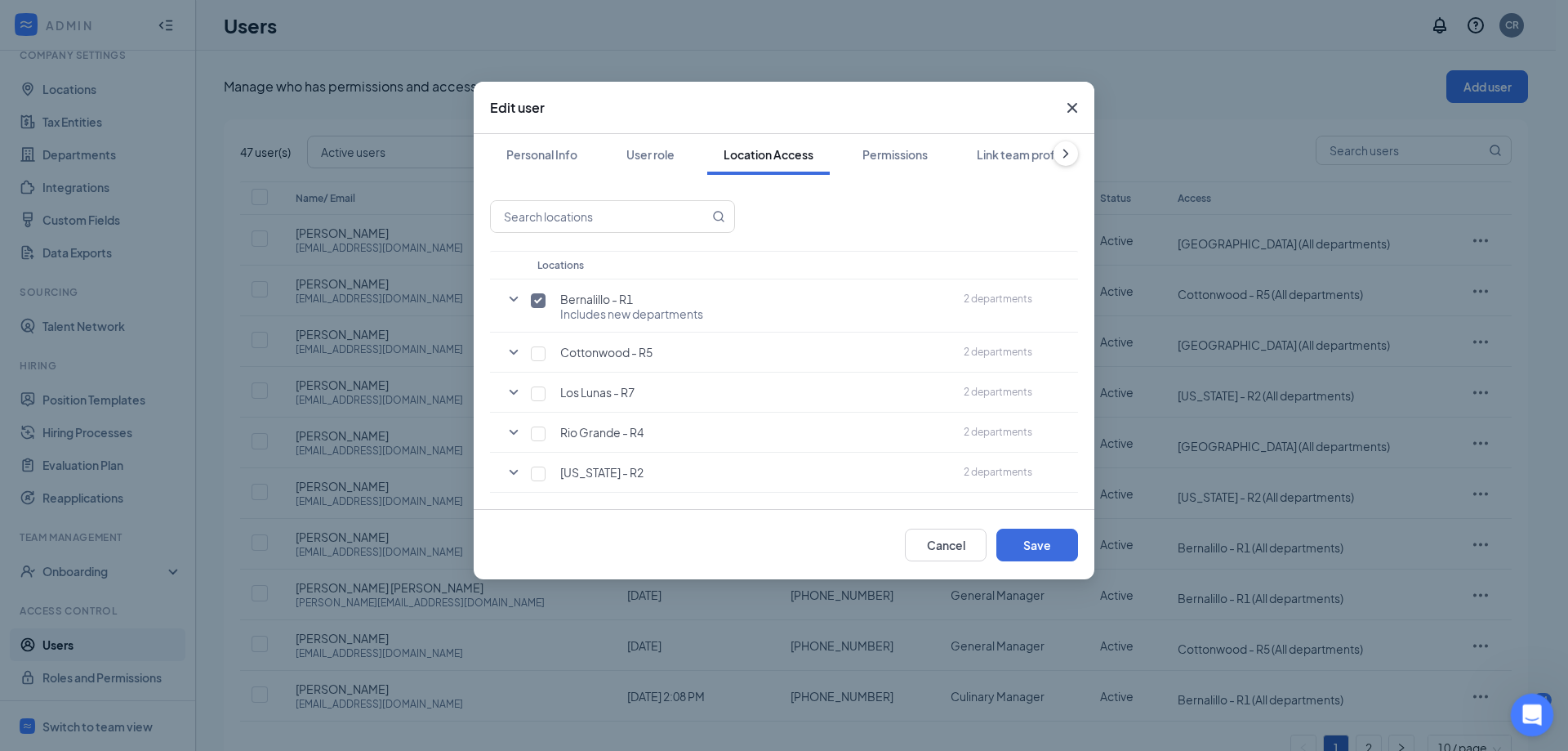
click at [1540, 716] on div "Open Intercom Messenger" at bounding box center [1530, 713] width 54 height 54
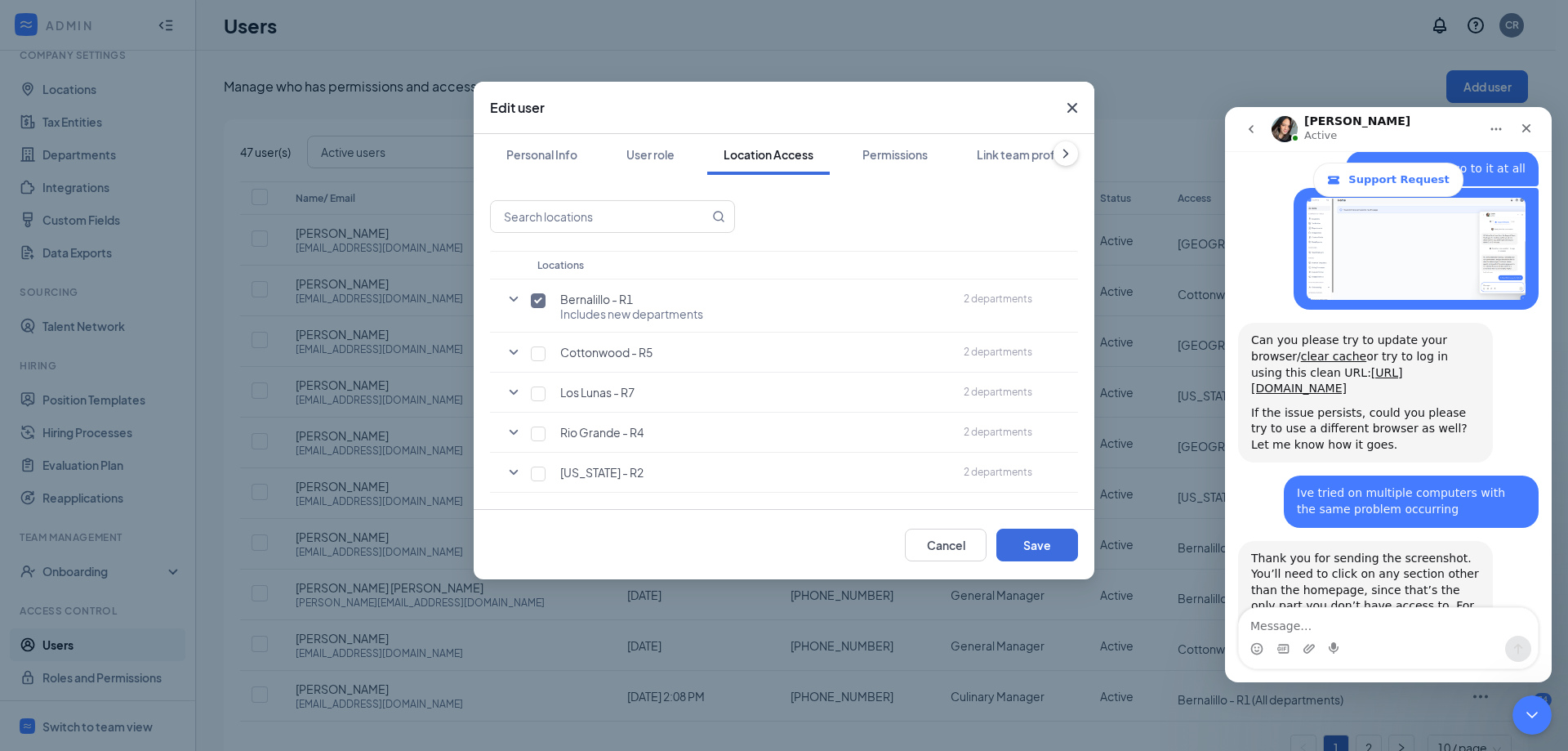
scroll to position [700, 0]
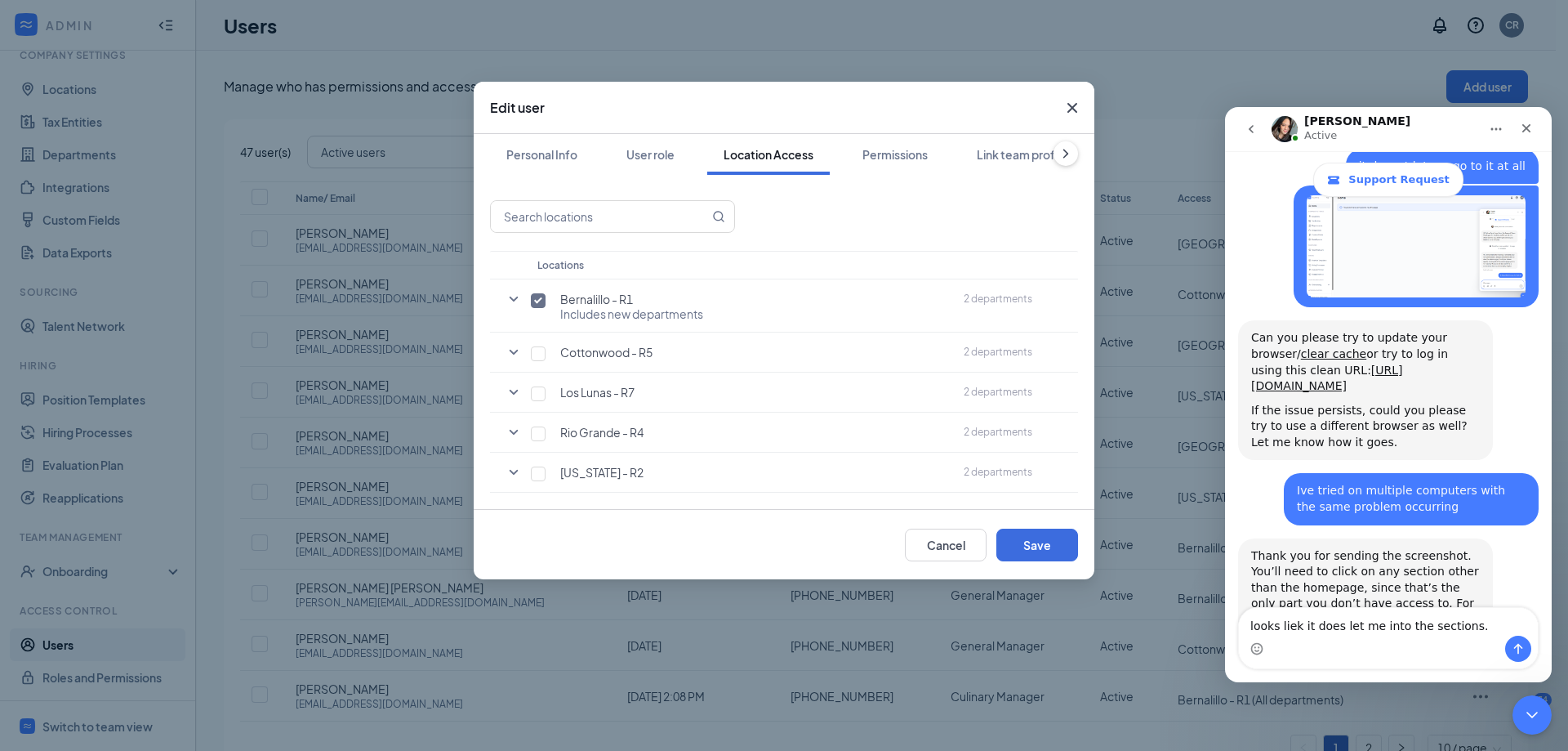
click at [1293, 625] on textarea "looks liek it does let me into the sections." at bounding box center [1388, 622] width 299 height 27
click at [1481, 630] on textarea "looks like it does let me into the sections." at bounding box center [1388, 622] width 299 height 27
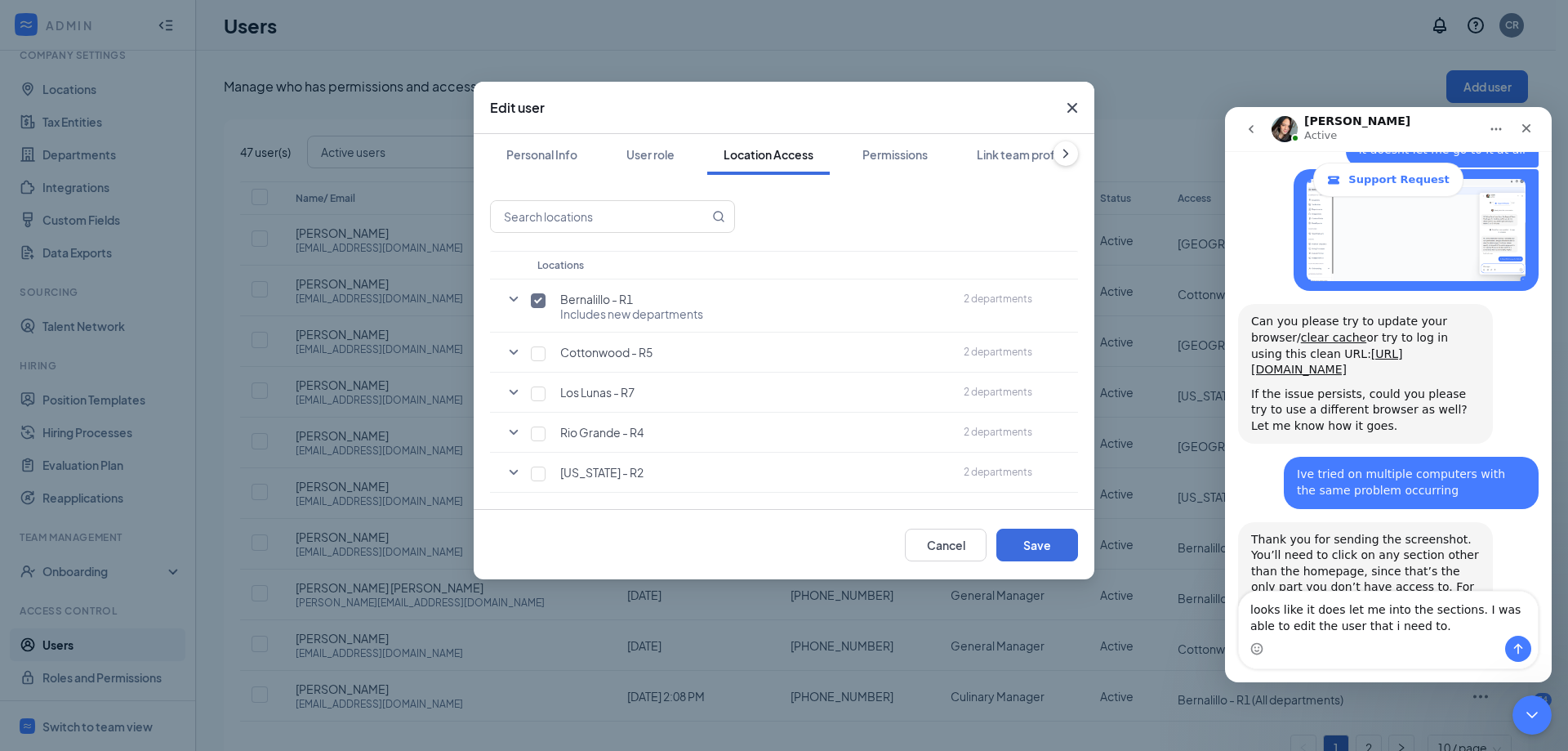
click at [1370, 626] on textarea "looks like it does let me into the sections. I was able to edit the user that i…" at bounding box center [1388, 614] width 299 height 44
type textarea "looks like it does let me into the sections. I was able to edit the user that i…"
click at [1524, 648] on icon "Send a message…" at bounding box center [1518, 648] width 13 height 13
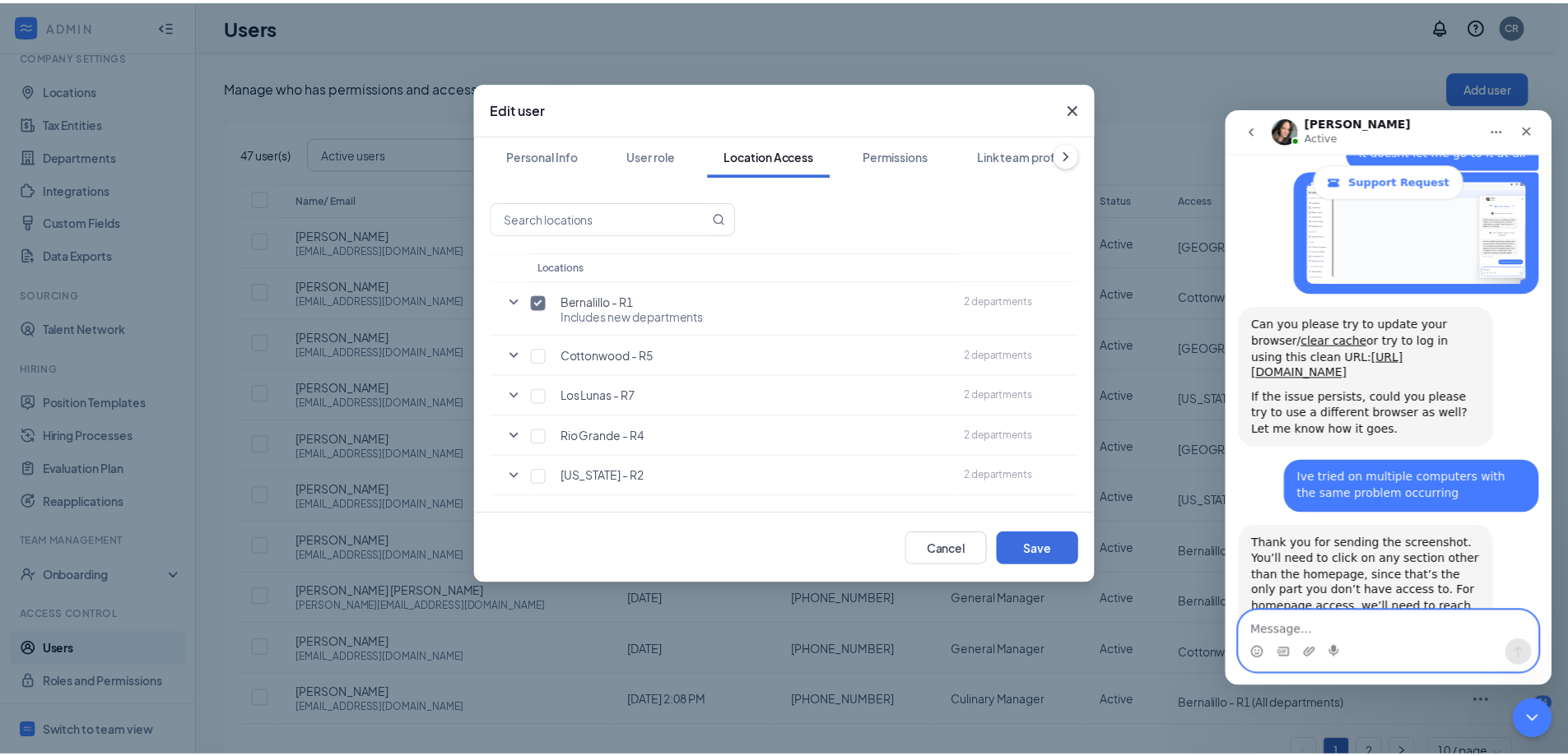
scroll to position [769, 0]
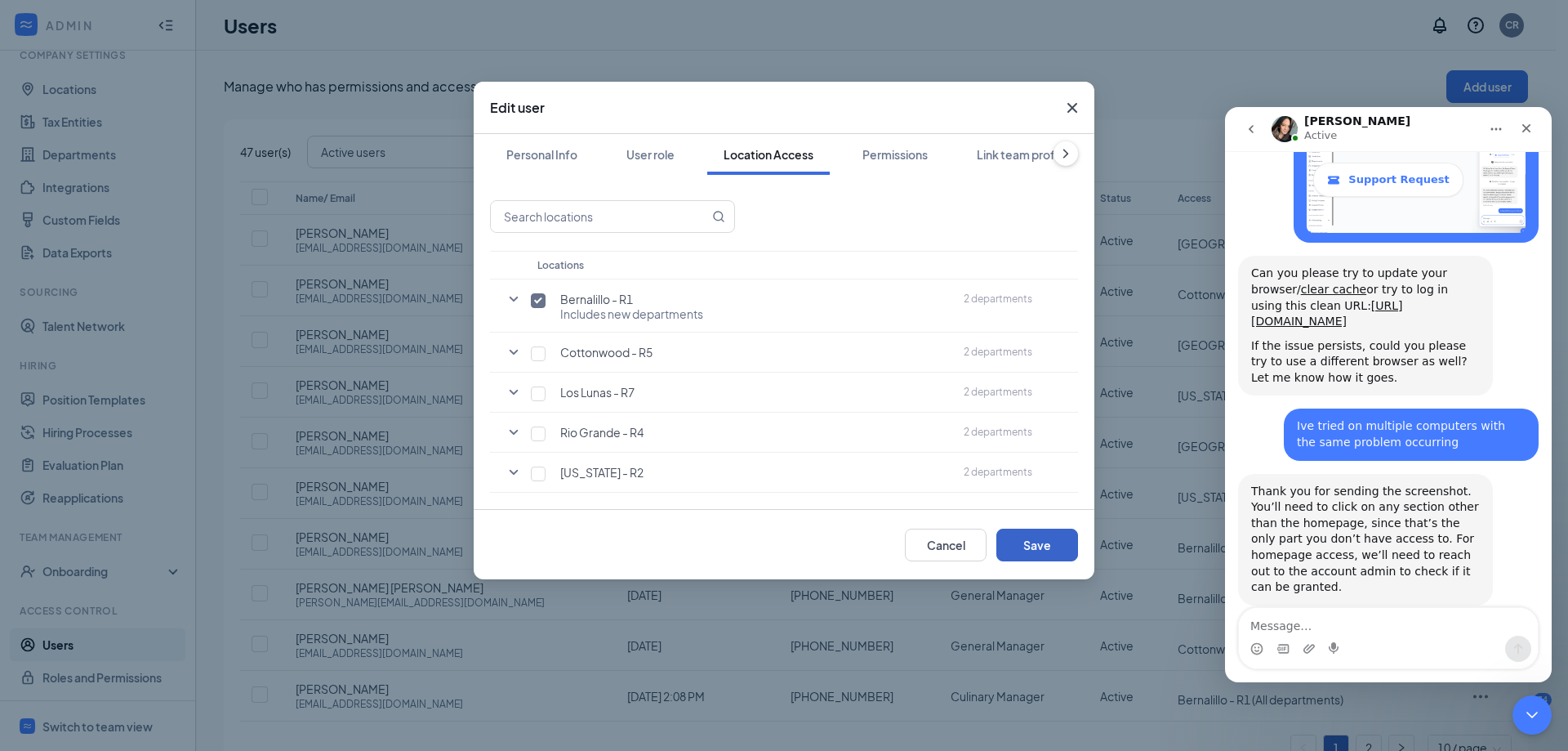
click at [1049, 550] on button "Save" at bounding box center [1036, 545] width 81 height 33
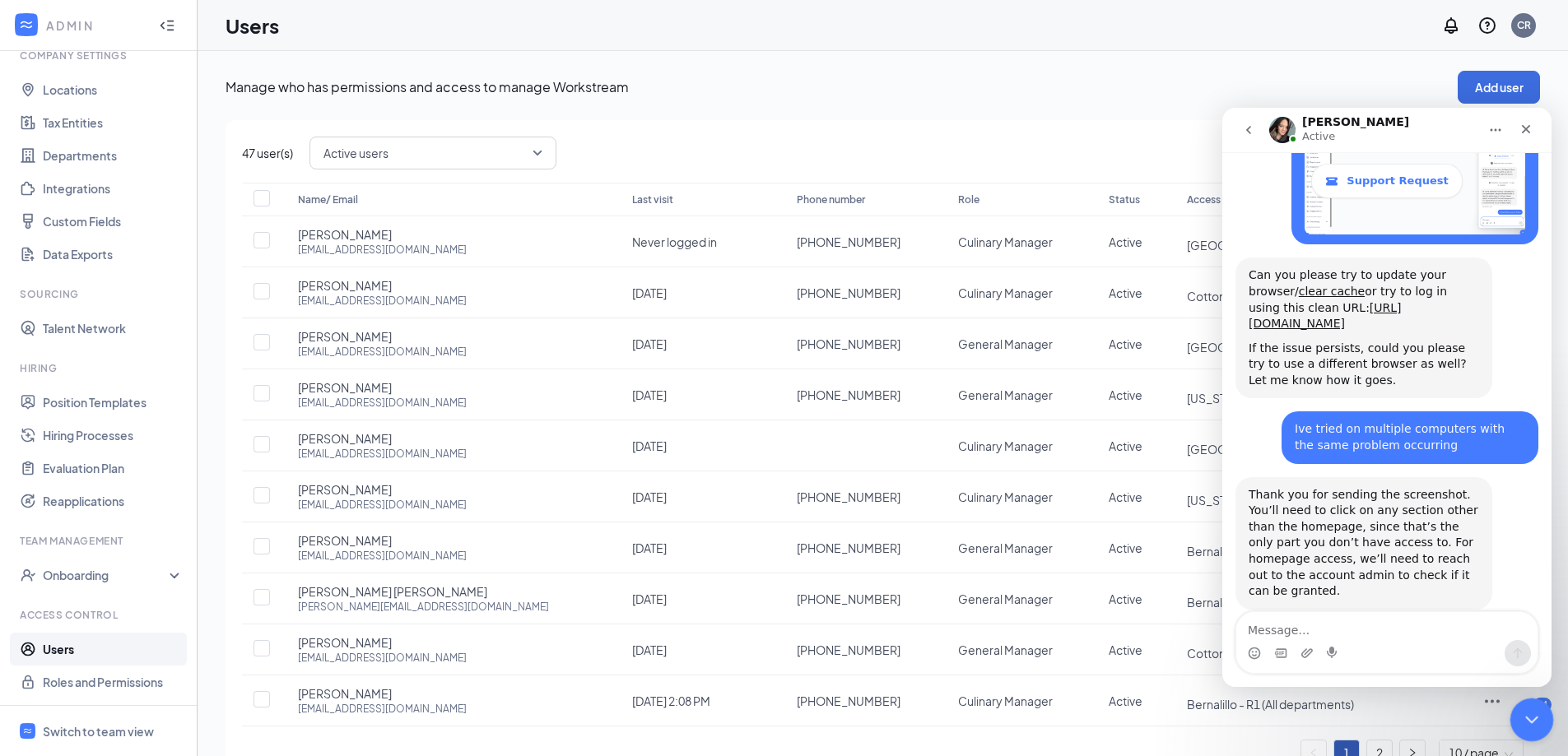
click at [1526, 719] on icon "Close Intercom Messenger" at bounding box center [1528, 716] width 19 height 19
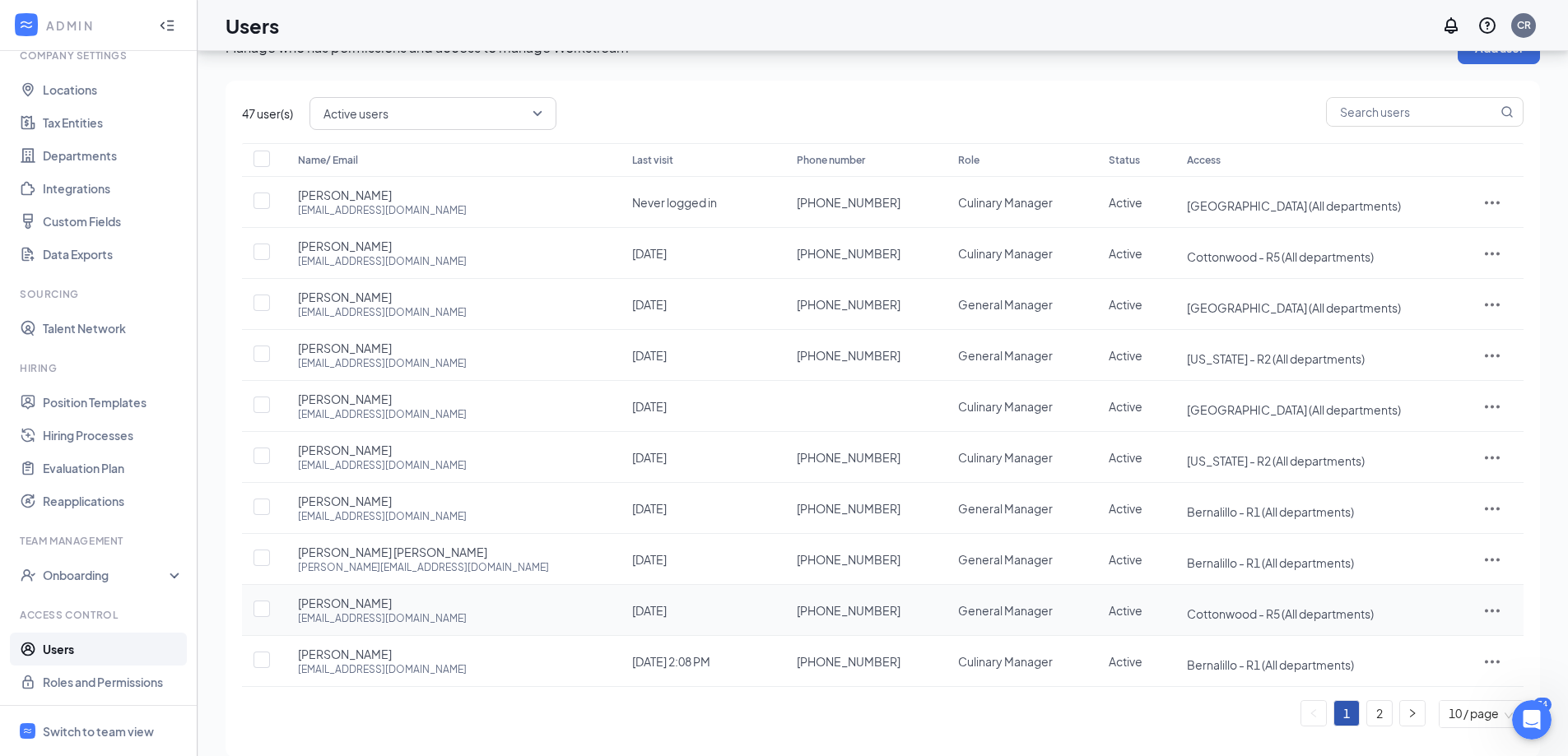
scroll to position [61, 0]
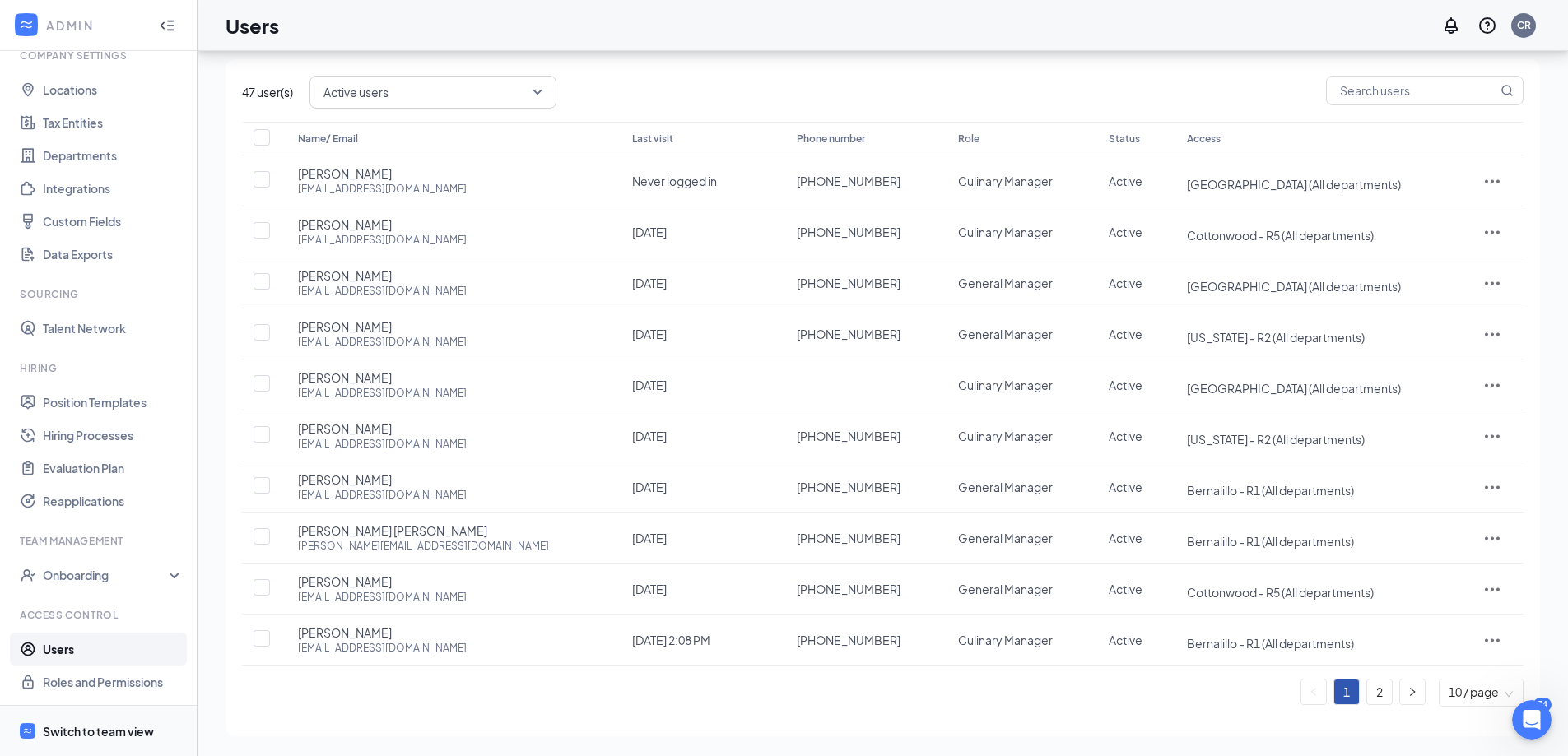
click at [73, 733] on div "Switch to team view" at bounding box center [98, 731] width 111 height 17
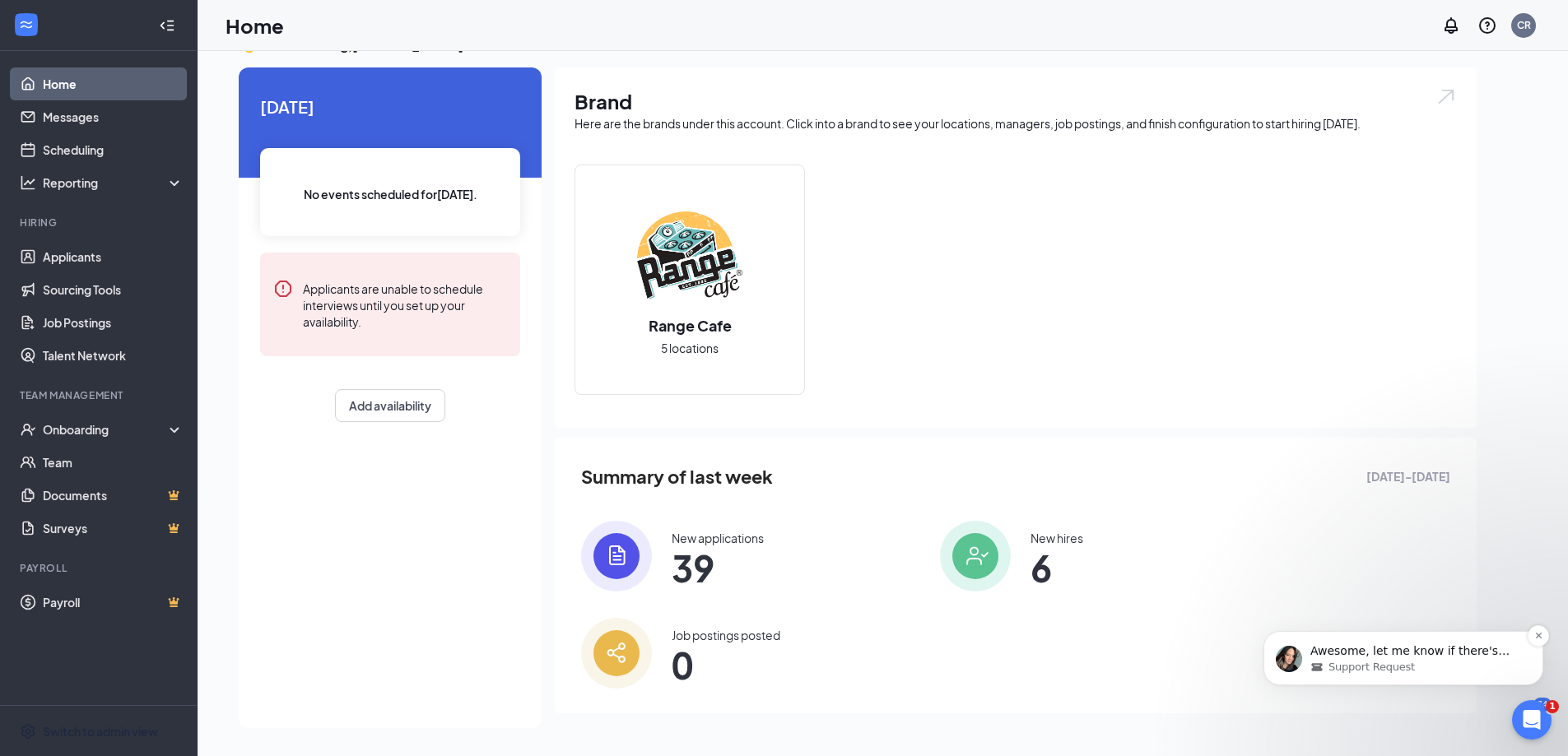
click at [1394, 661] on span "Support Request" at bounding box center [1372, 667] width 87 height 15
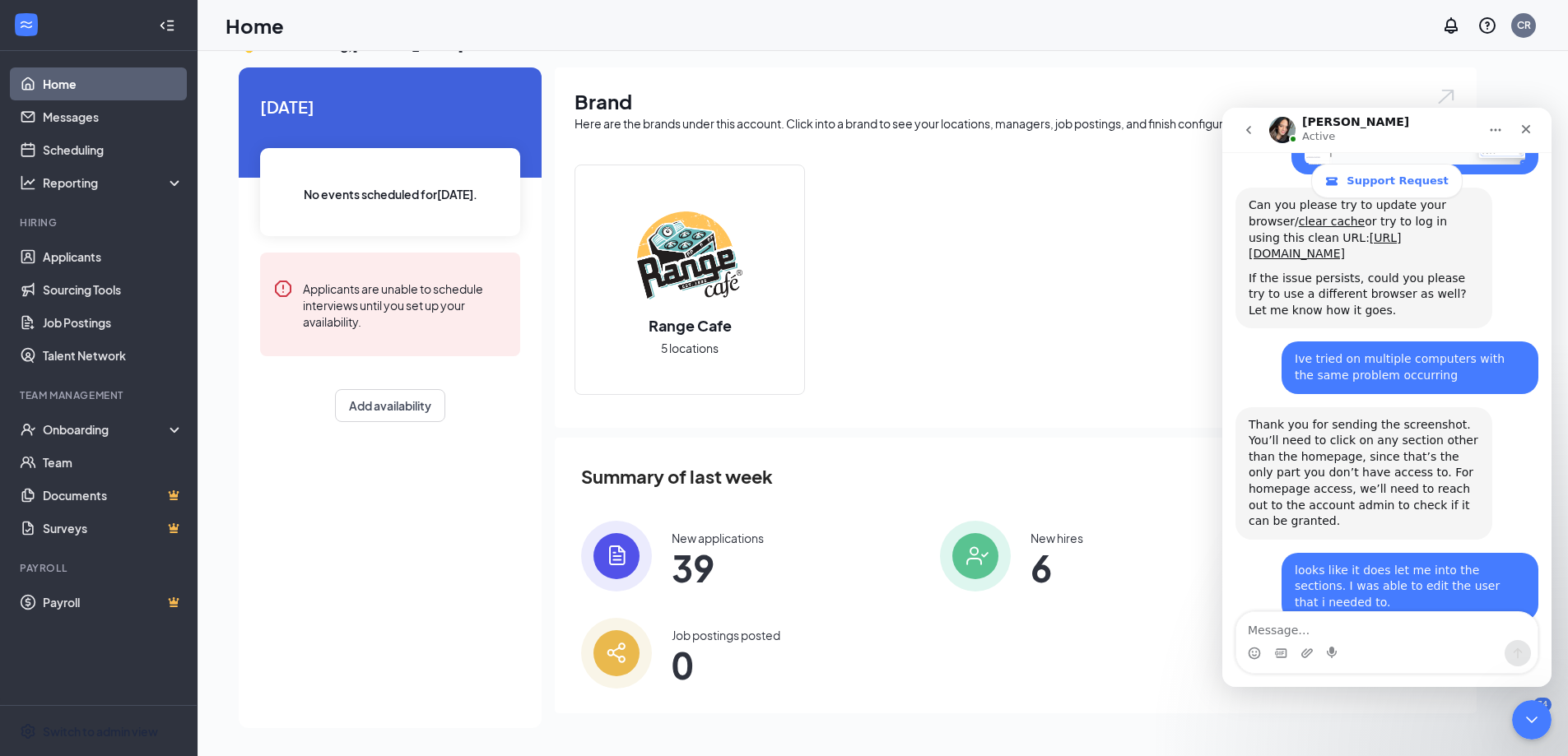
scroll to position [862, 0]
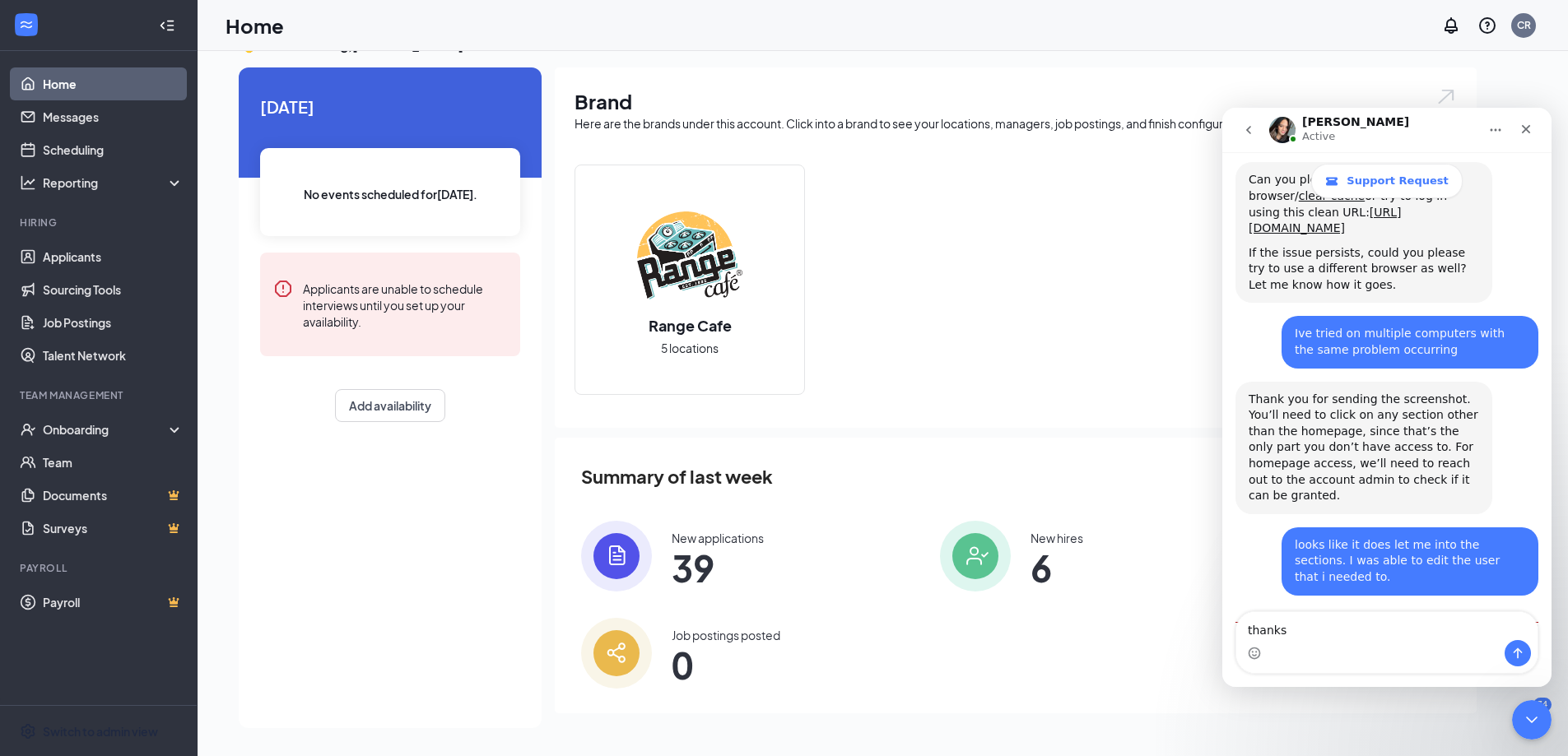
type textarea "thanks"
click at [1519, 656] on icon "Send a message…" at bounding box center [1517, 653] width 13 height 13
